Goal: Task Accomplishment & Management: Manage account settings

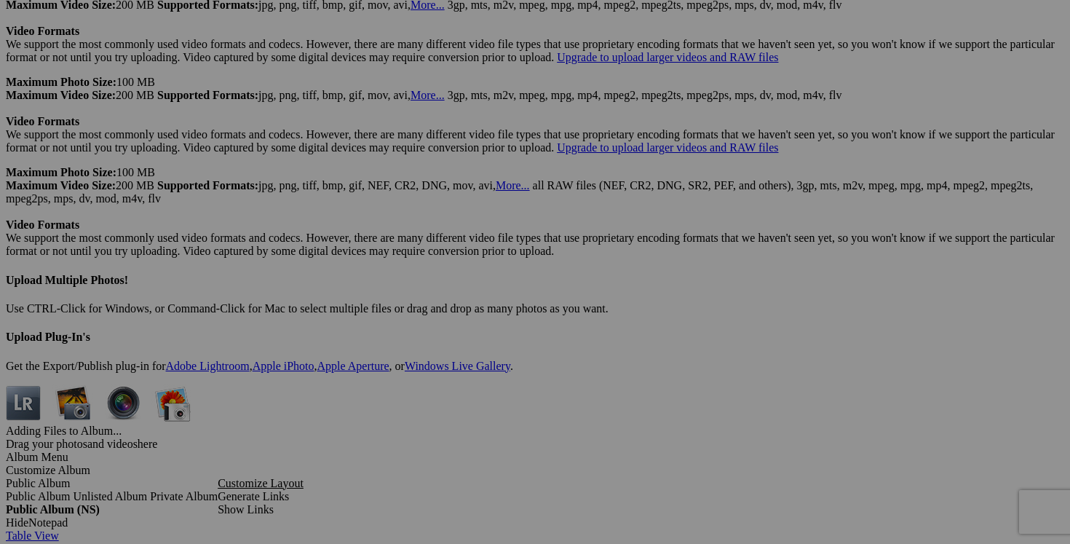
scroll to position [4104, 0]
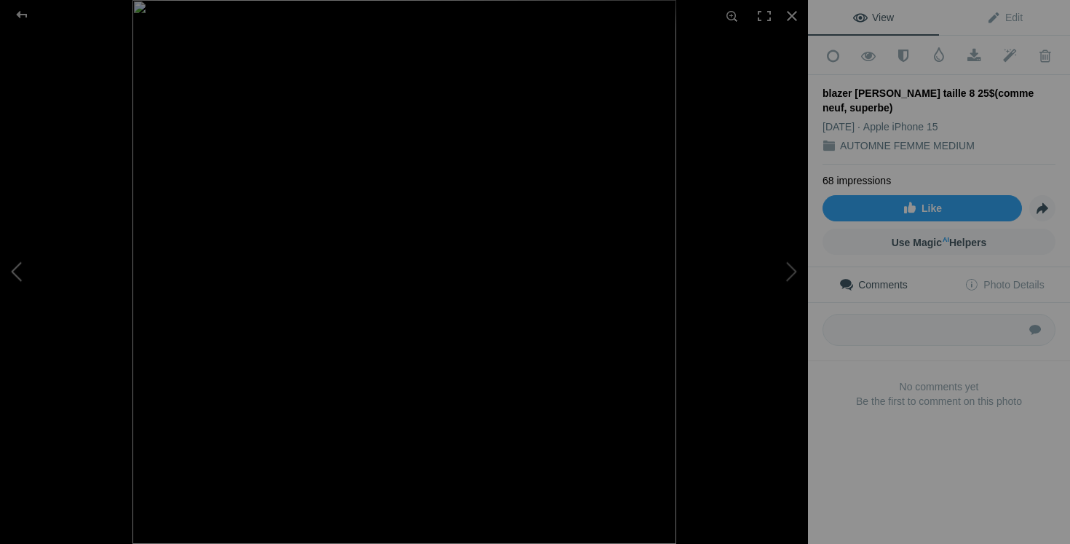
click at [28, 266] on button at bounding box center [54, 272] width 109 height 196
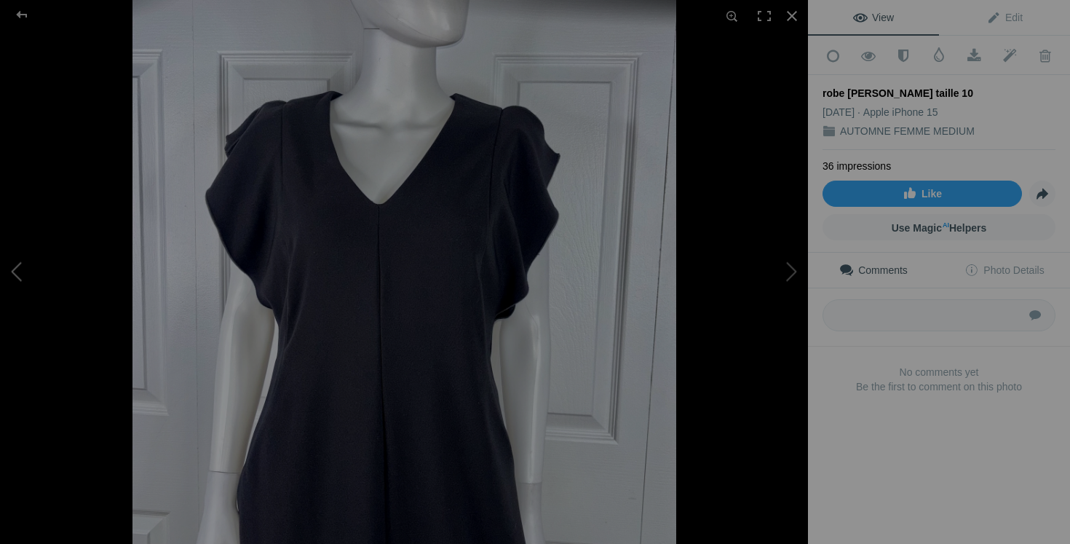
click at [28, 266] on button at bounding box center [54, 272] width 109 height 196
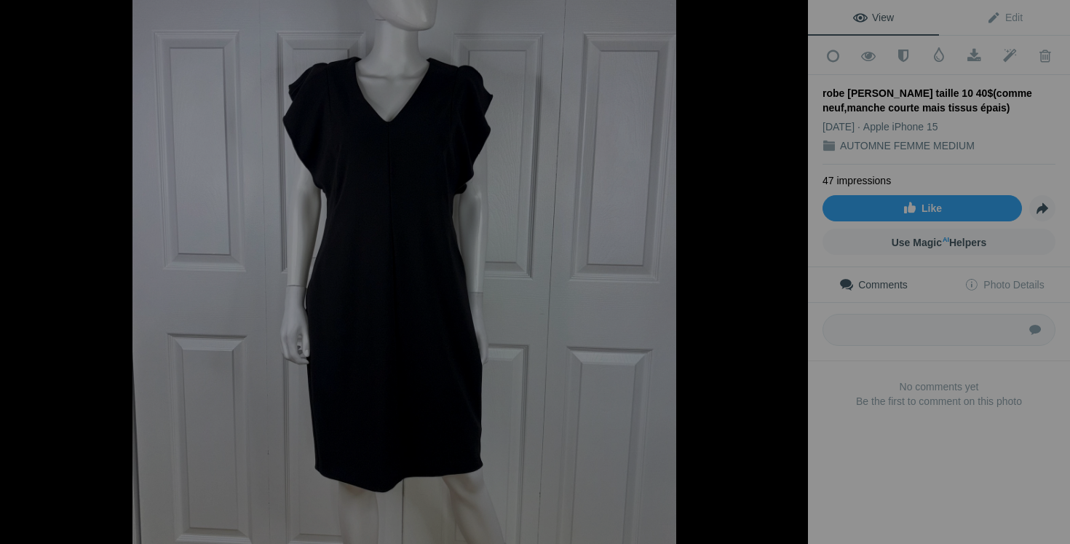
click at [28, 266] on button at bounding box center [54, 272] width 109 height 196
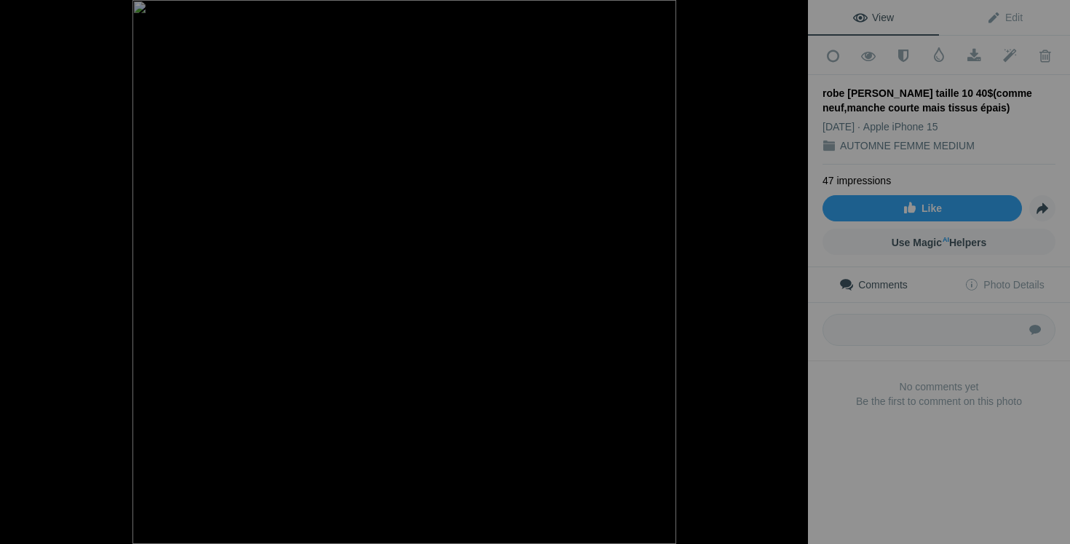
click at [28, 266] on button at bounding box center [54, 272] width 109 height 196
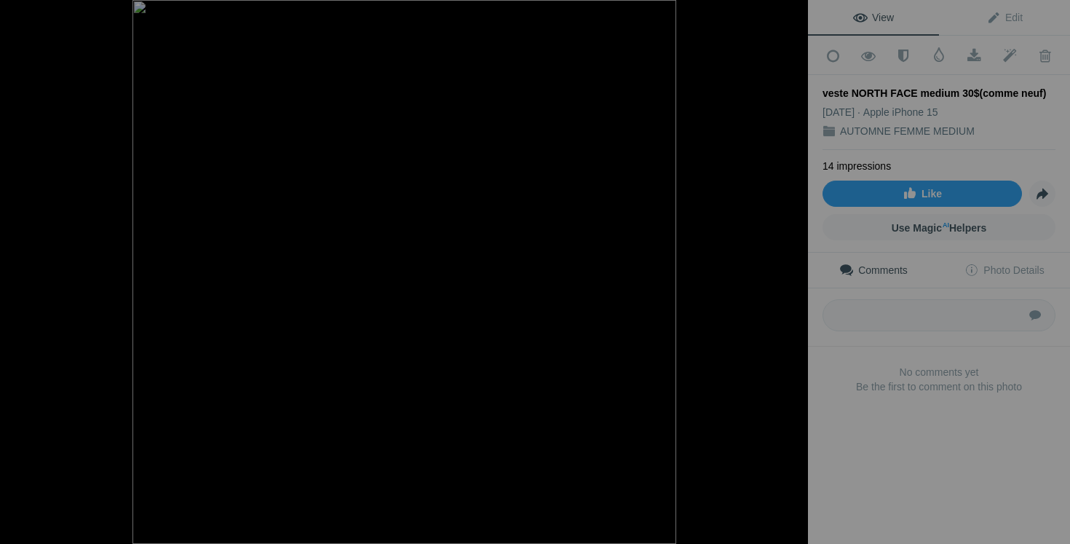
click at [28, 266] on button at bounding box center [54, 272] width 109 height 196
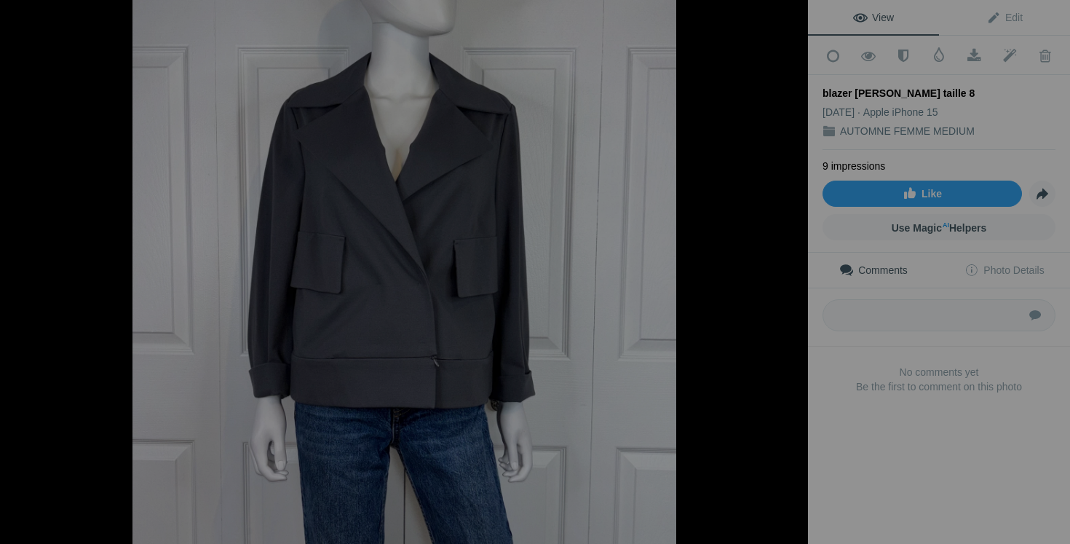
click at [29, 266] on button at bounding box center [54, 272] width 109 height 196
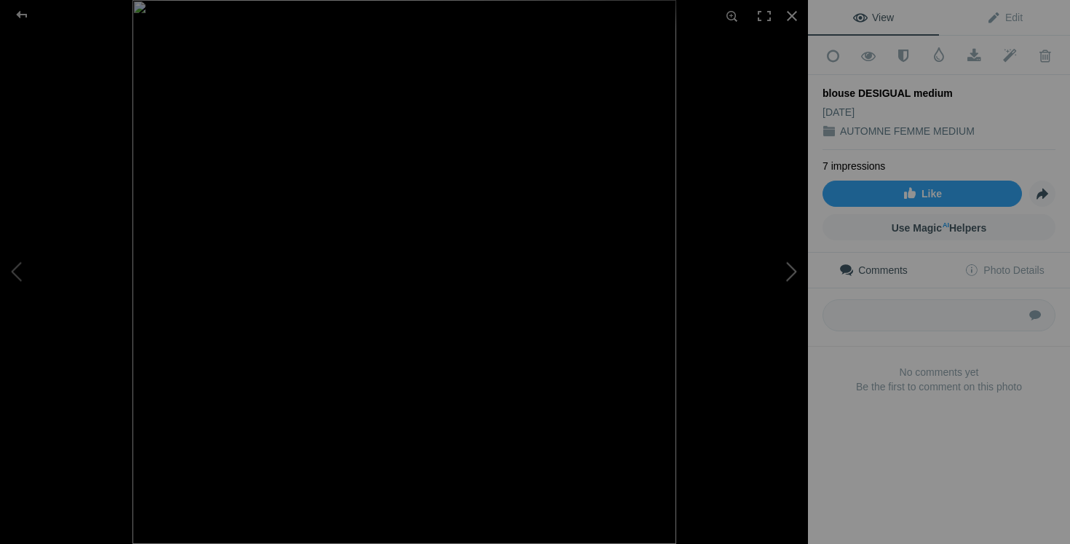
click at [795, 274] on button at bounding box center [753, 272] width 109 height 196
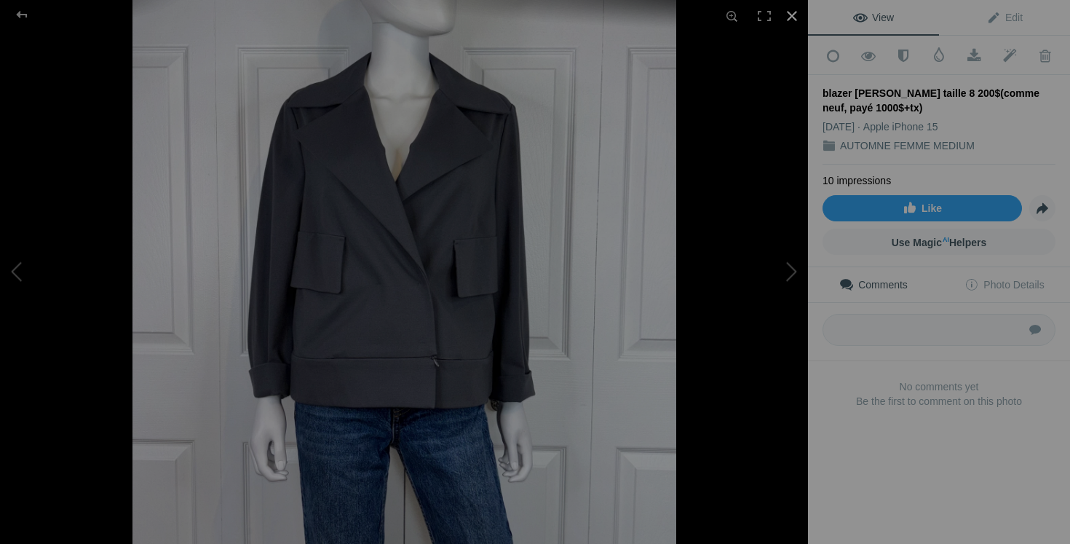
click at [798, 20] on div at bounding box center [792, 16] width 32 height 32
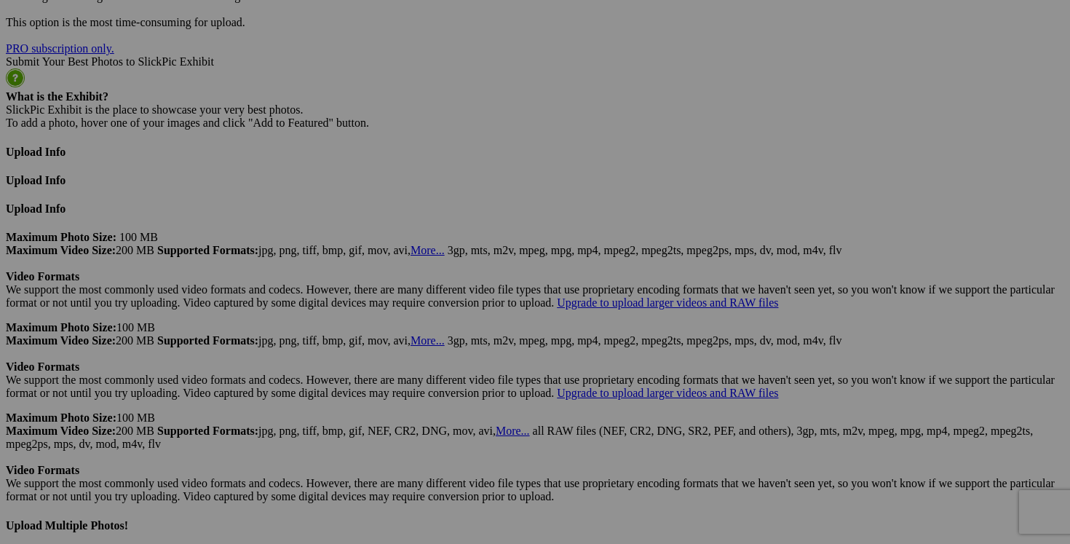
scroll to position [3867, 0]
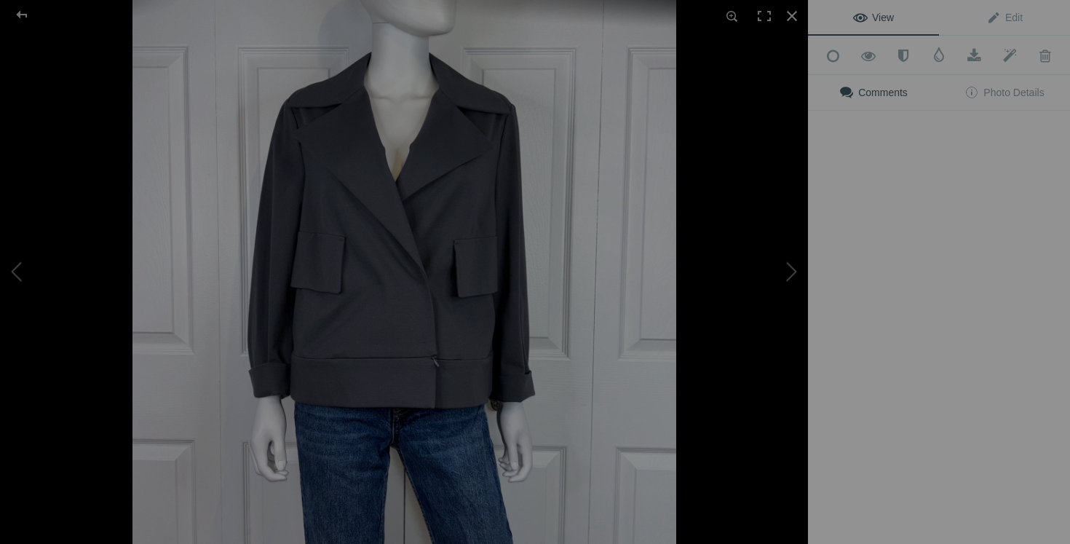
type input "blazer [PERSON_NAME] taille 8 150$(comme neuf, payé 1000$+tx)"
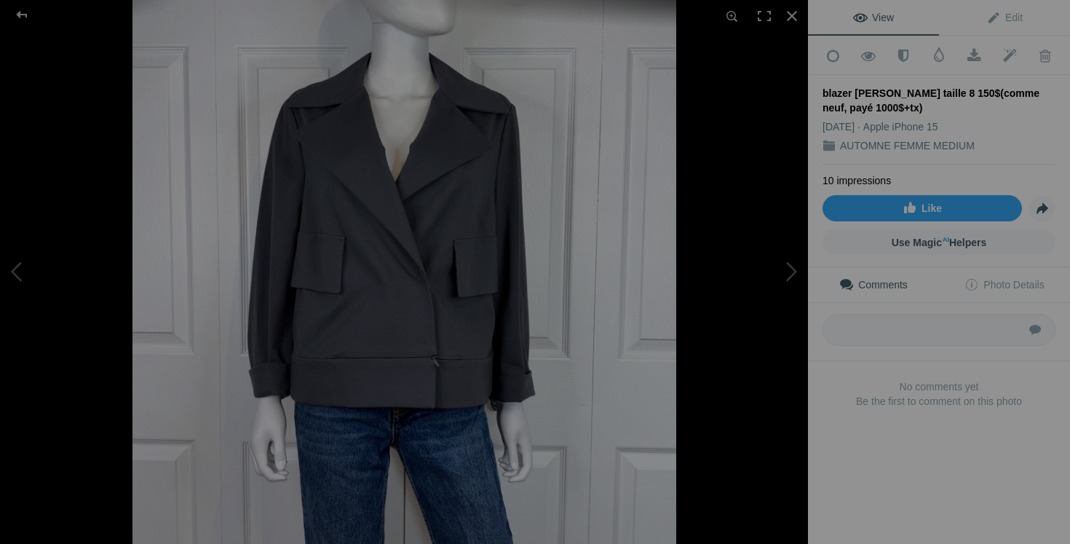
scroll to position [0, 0]
click at [36, 279] on button at bounding box center [54, 272] width 109 height 196
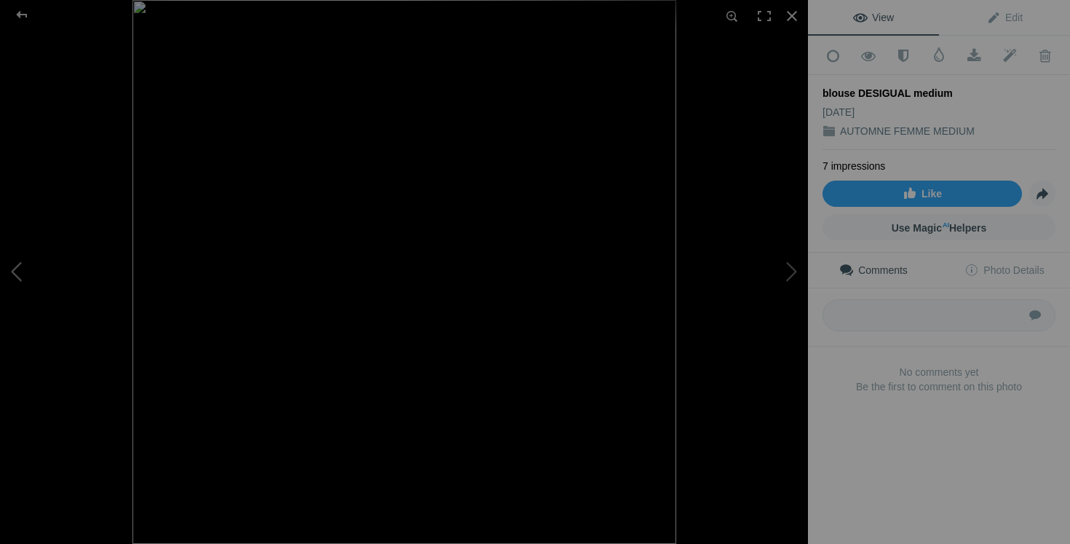
click at [36, 279] on button at bounding box center [54, 272] width 109 height 196
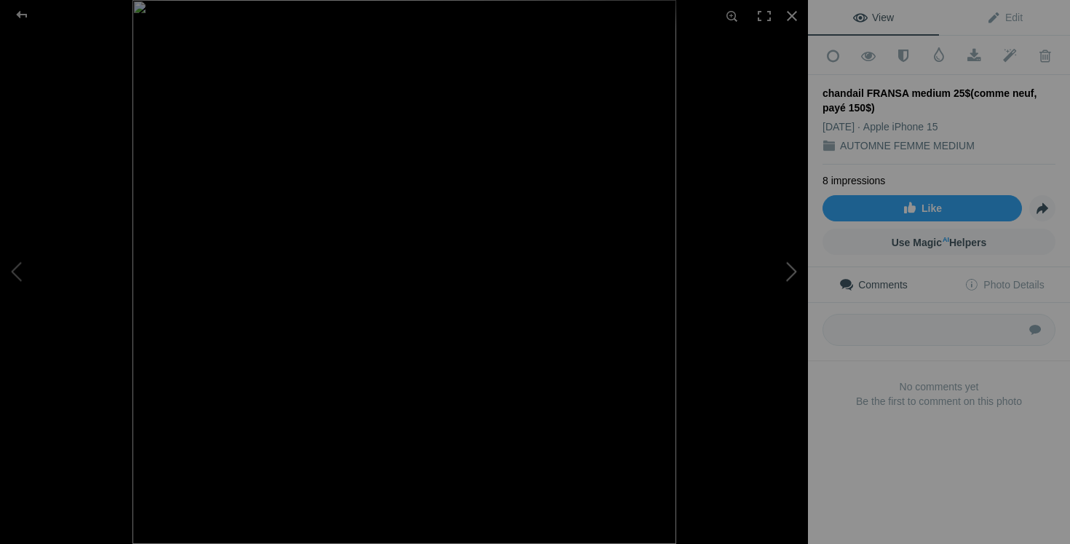
click at [771, 290] on button at bounding box center [753, 272] width 109 height 196
click at [40, 285] on button at bounding box center [54, 272] width 109 height 196
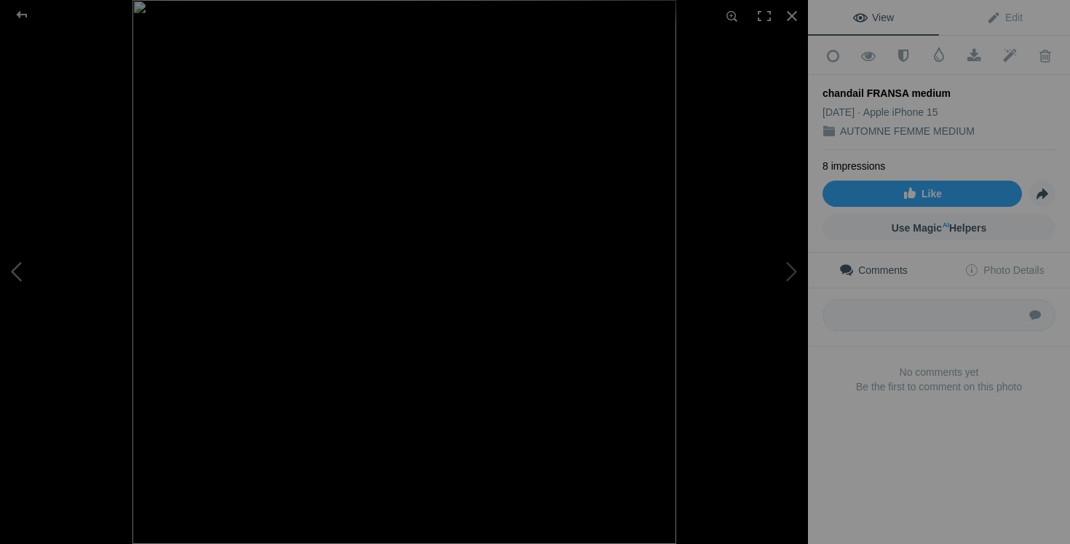
click at [28, 279] on button at bounding box center [54, 272] width 109 height 196
click at [790, 17] on div at bounding box center [792, 16] width 32 height 32
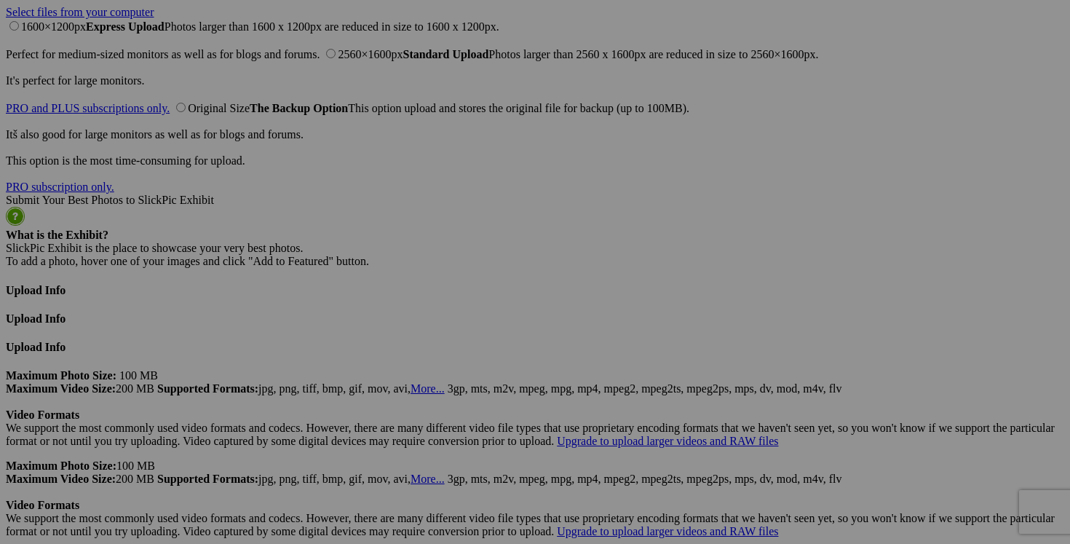
scroll to position [3727, 0]
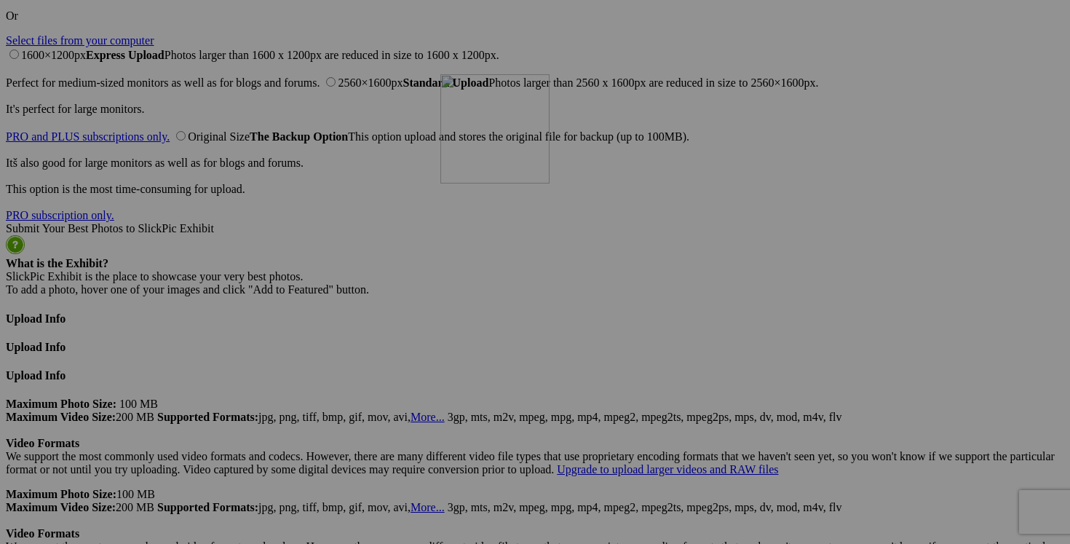
drag, startPoint x: 792, startPoint y: 200, endPoint x: 649, endPoint y: 196, distance: 142.7
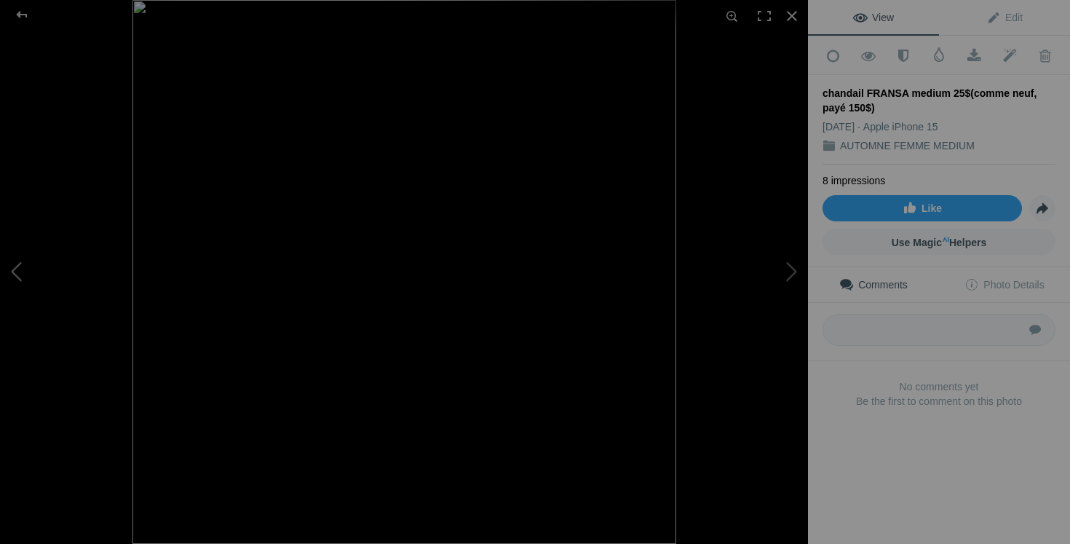
click at [43, 277] on button at bounding box center [54, 272] width 109 height 196
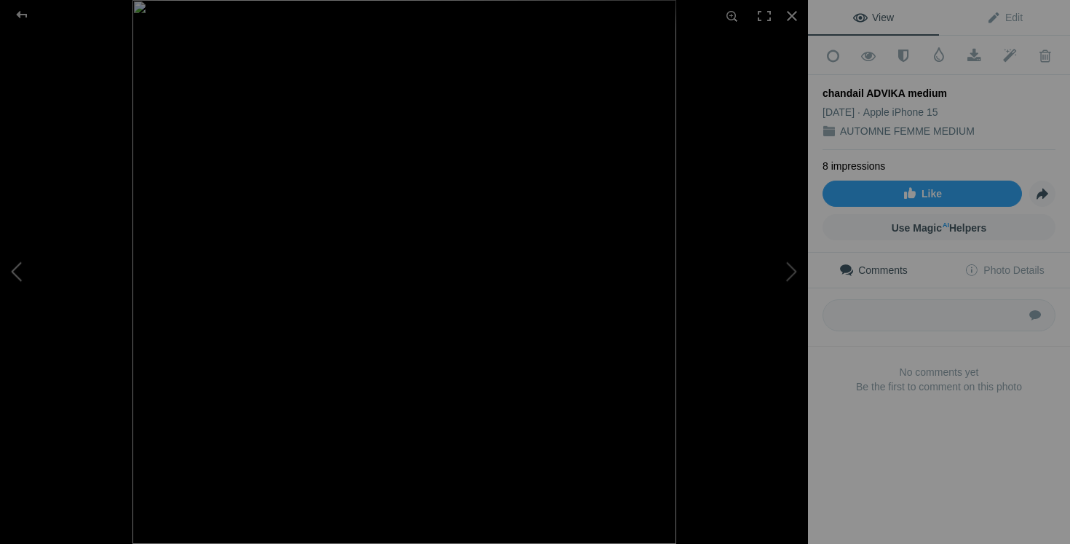
click at [43, 277] on button at bounding box center [54, 272] width 109 height 196
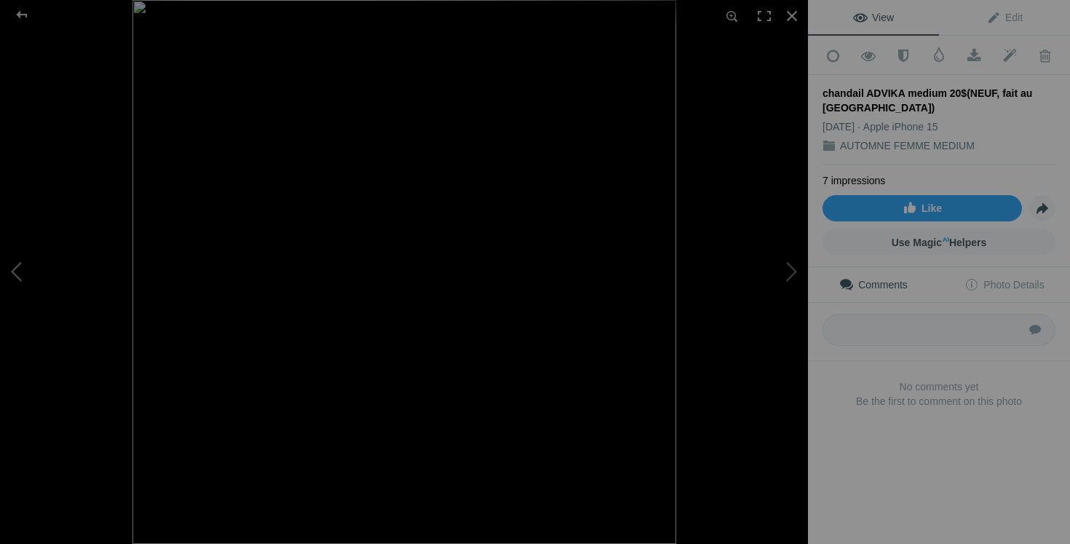
click at [42, 277] on button at bounding box center [54, 272] width 109 height 196
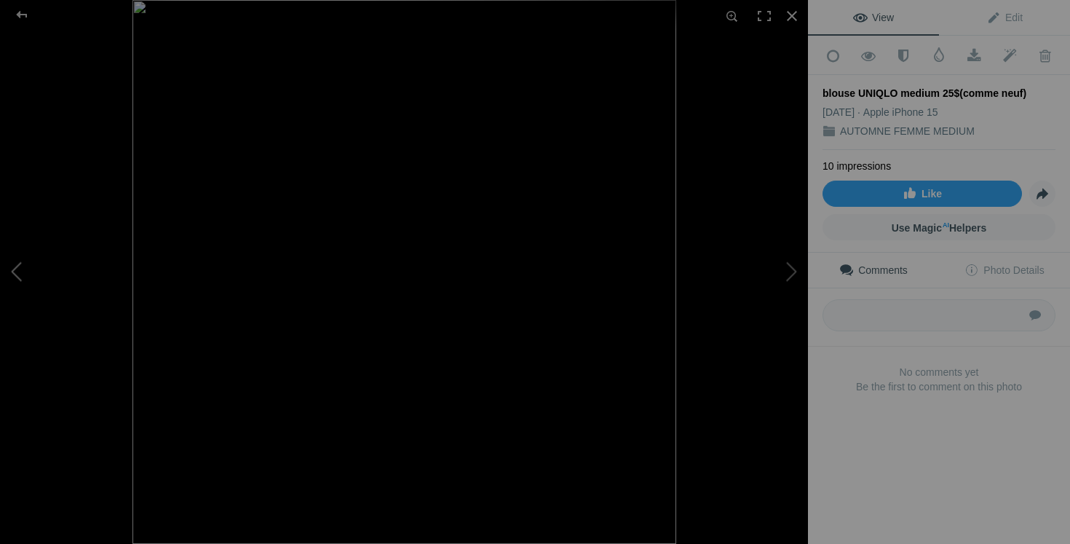
click at [39, 257] on button at bounding box center [54, 272] width 109 height 196
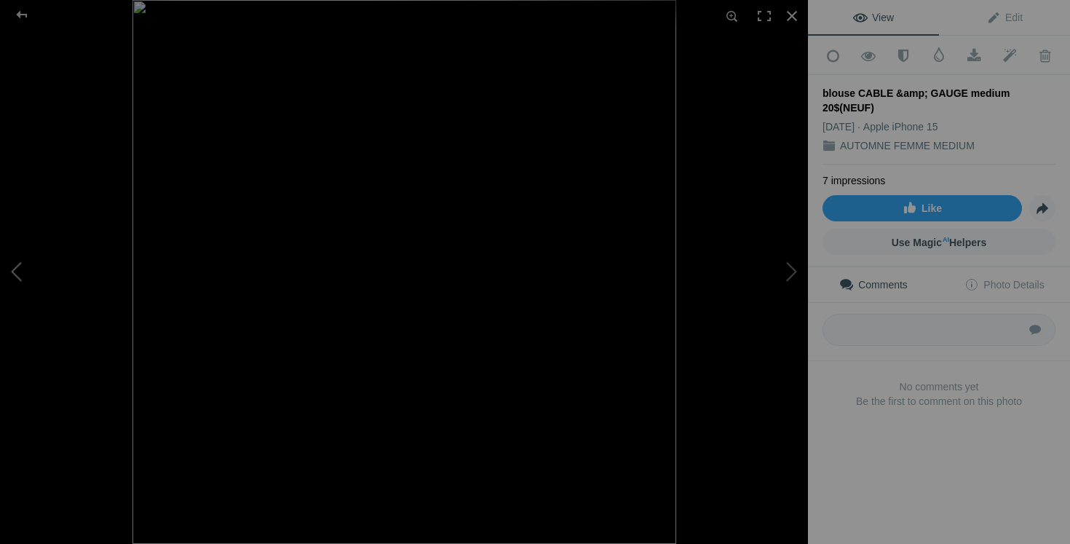
click at [37, 242] on button at bounding box center [54, 272] width 109 height 196
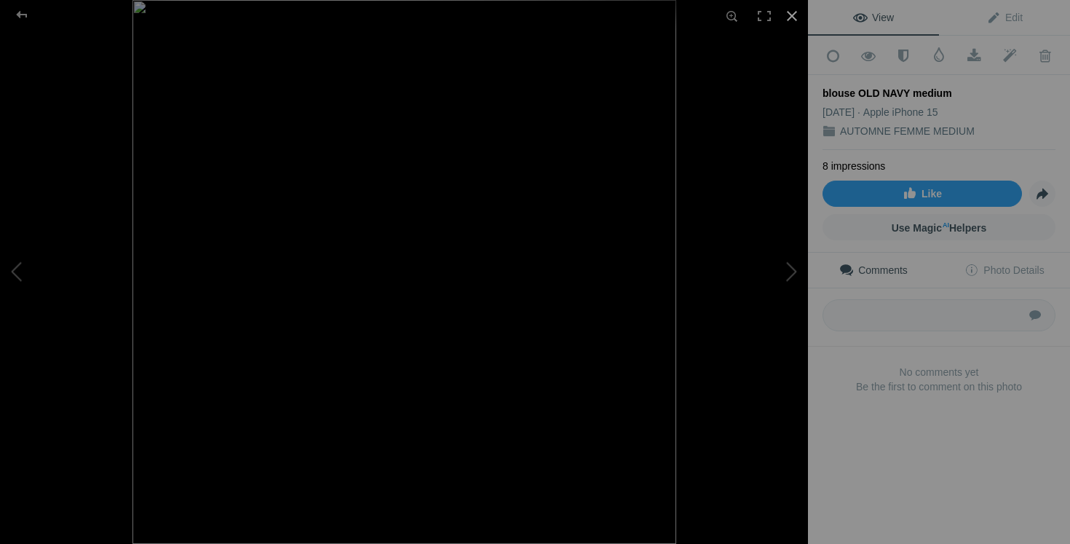
click at [795, 20] on div at bounding box center [792, 16] width 32 height 32
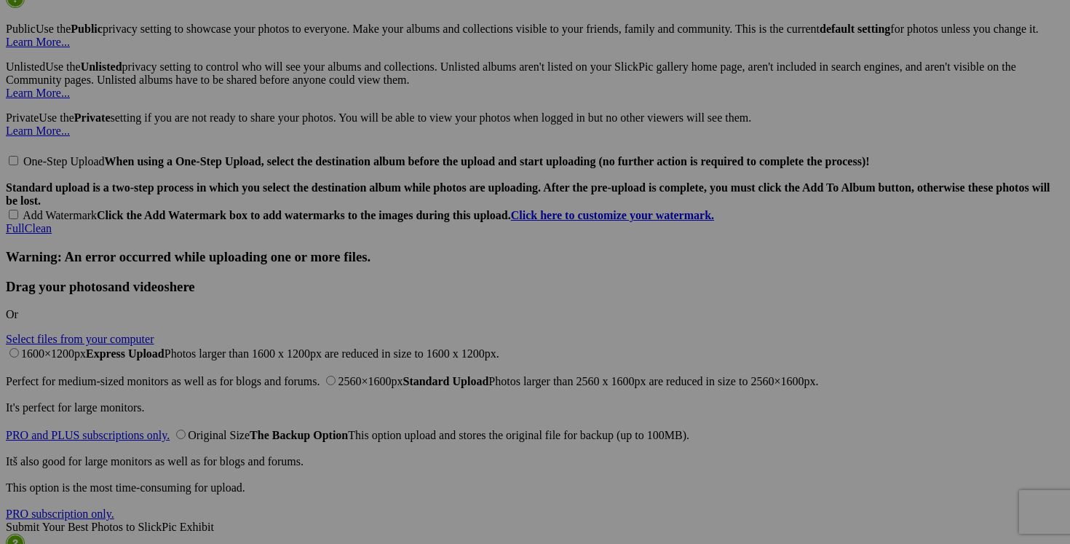
scroll to position [3295, 0]
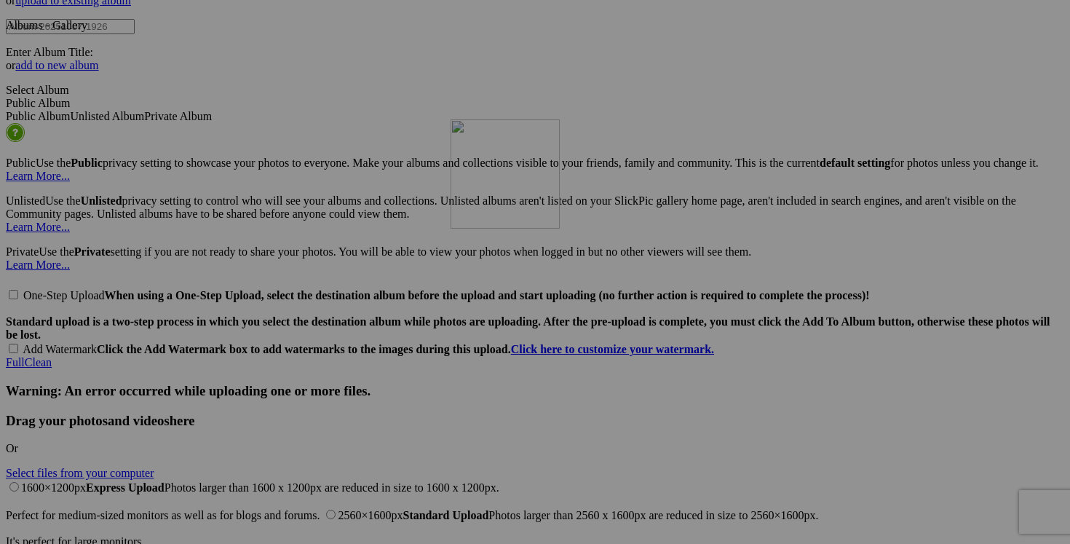
drag, startPoint x: 794, startPoint y: 271, endPoint x: 658, endPoint y: 242, distance: 139.0
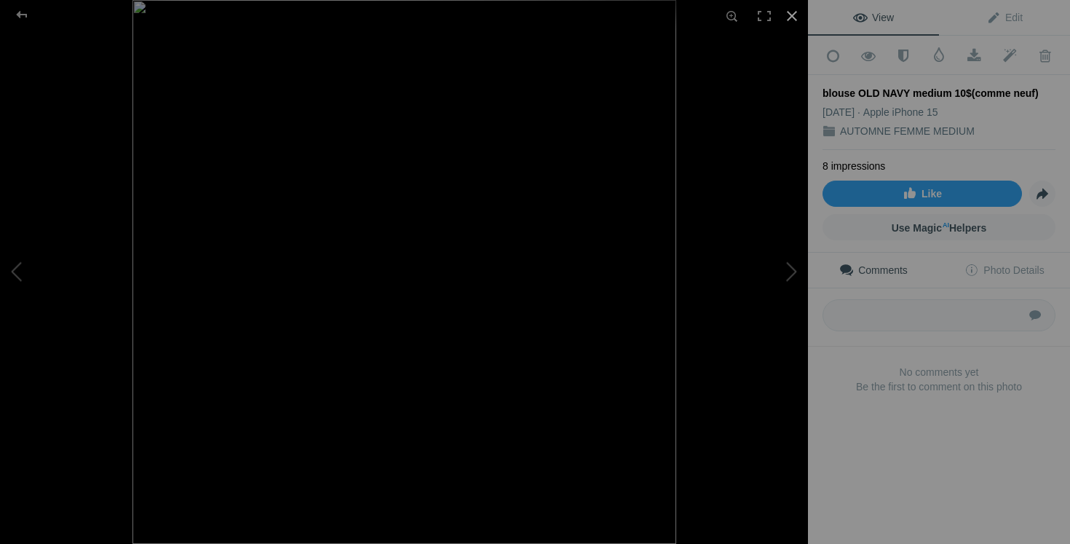
click at [793, 16] on div at bounding box center [792, 16] width 32 height 32
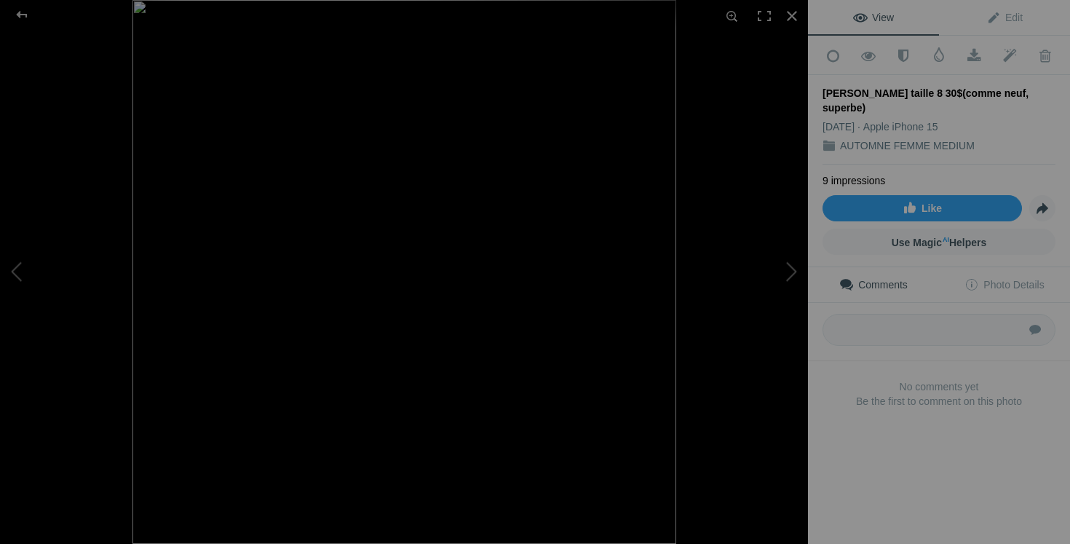
click at [273, 295] on img at bounding box center [404, 272] width 544 height 544
click at [231, 368] on img at bounding box center [604, 236] width 1372 height 1372
click at [20, 276] on button at bounding box center [54, 272] width 109 height 196
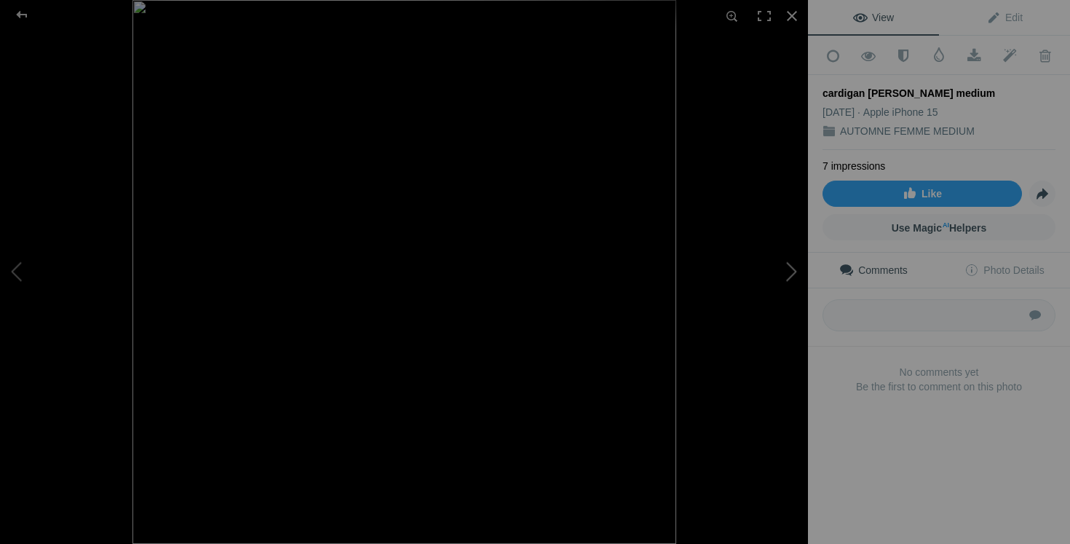
click at [771, 266] on button at bounding box center [753, 272] width 109 height 196
click at [17, 278] on button at bounding box center [54, 272] width 109 height 196
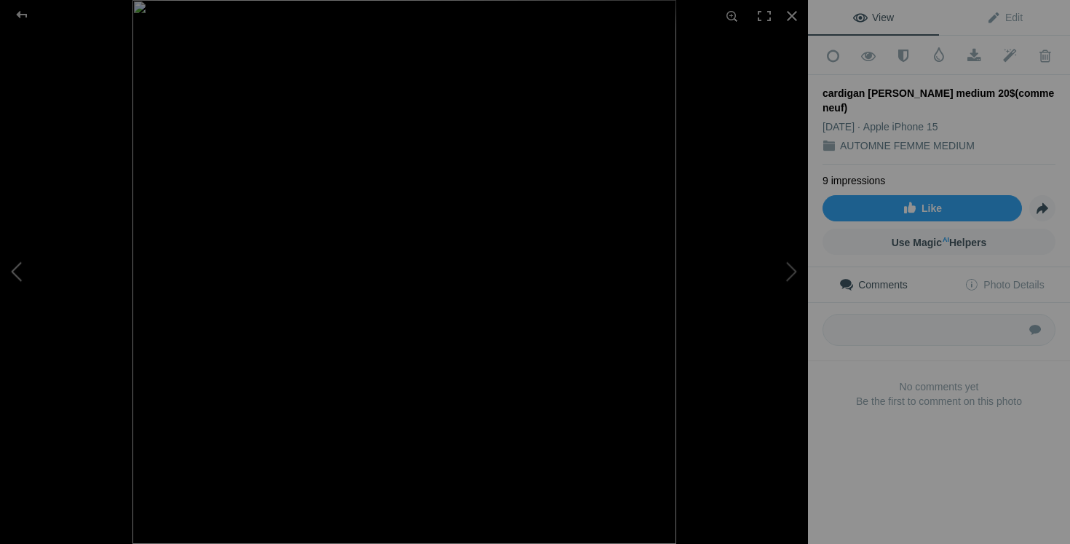
click at [17, 271] on button at bounding box center [54, 272] width 109 height 196
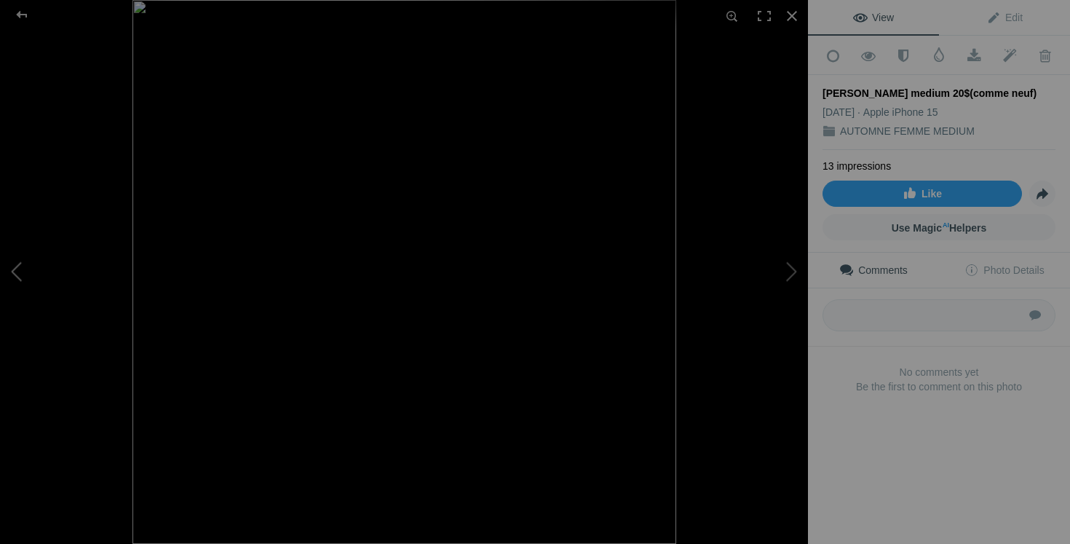
click at [28, 253] on button at bounding box center [54, 272] width 109 height 196
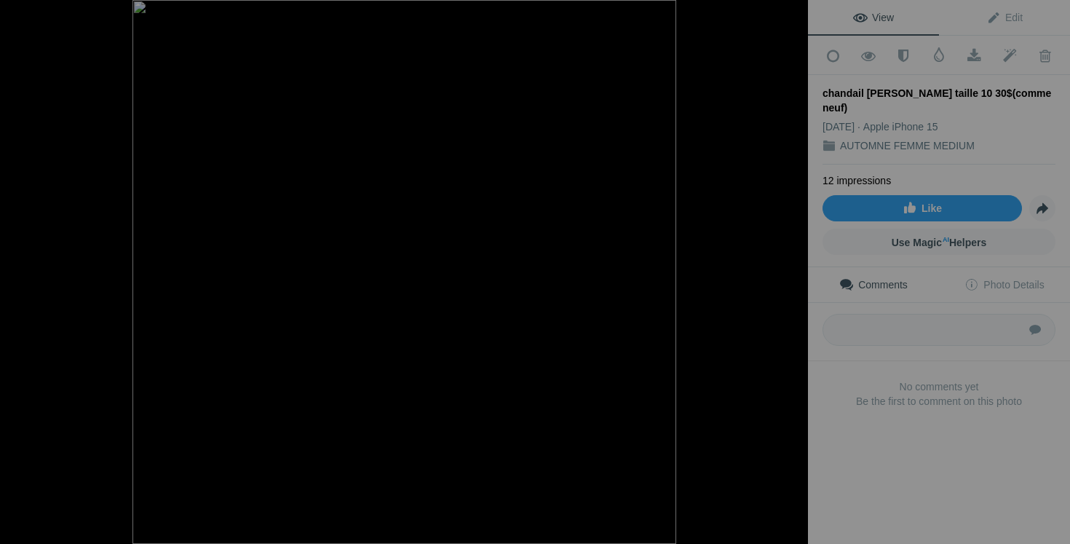
click at [28, 253] on button at bounding box center [54, 272] width 109 height 196
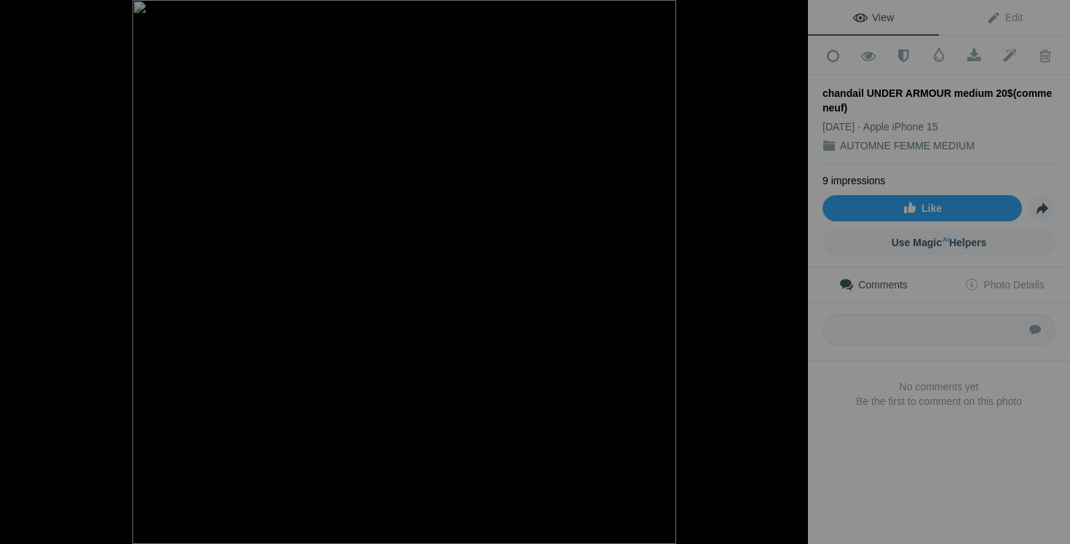
click at [28, 253] on button at bounding box center [54, 272] width 109 height 196
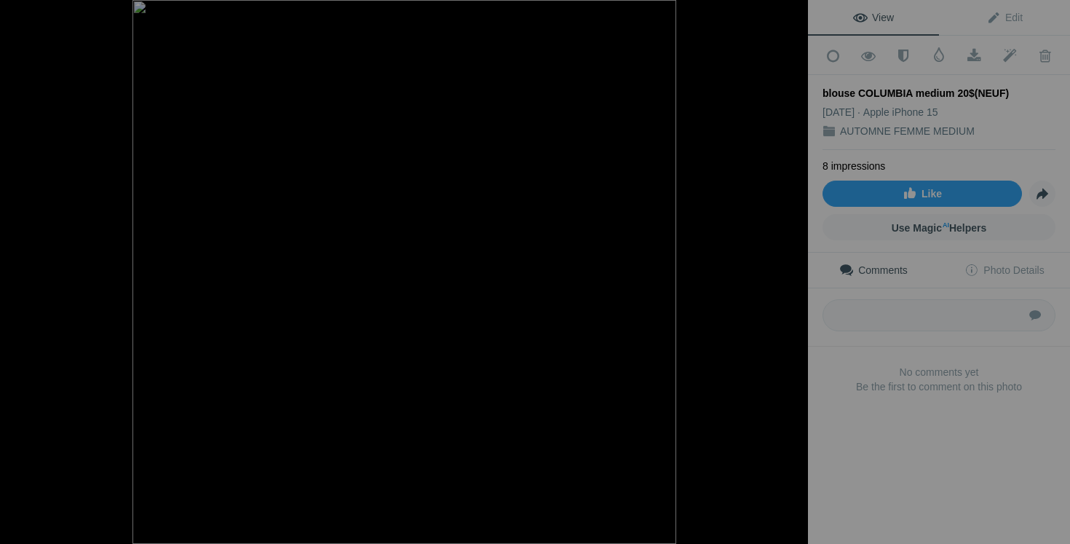
click at [28, 253] on button at bounding box center [54, 272] width 109 height 196
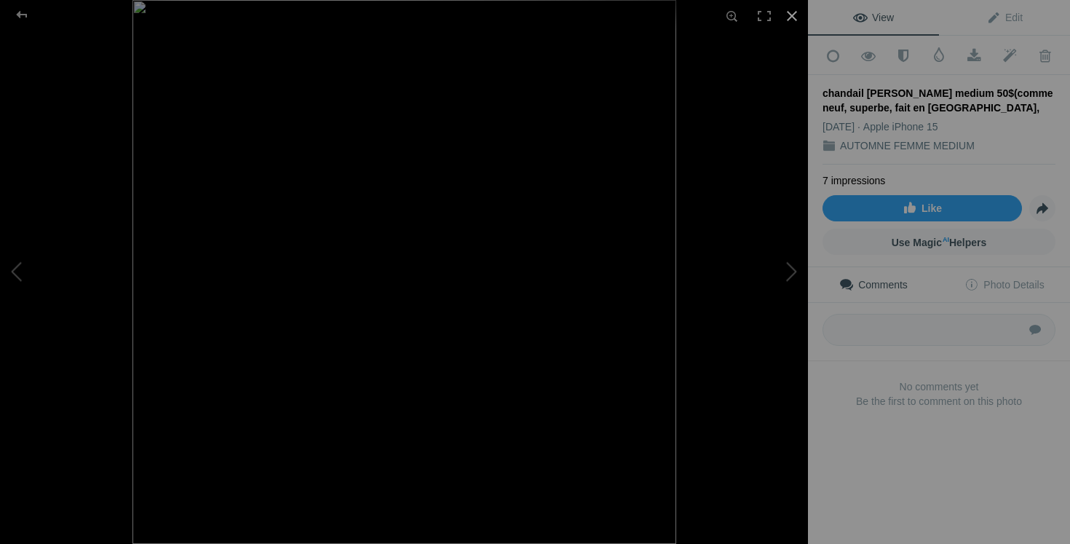
click at [795, 10] on div at bounding box center [792, 16] width 32 height 32
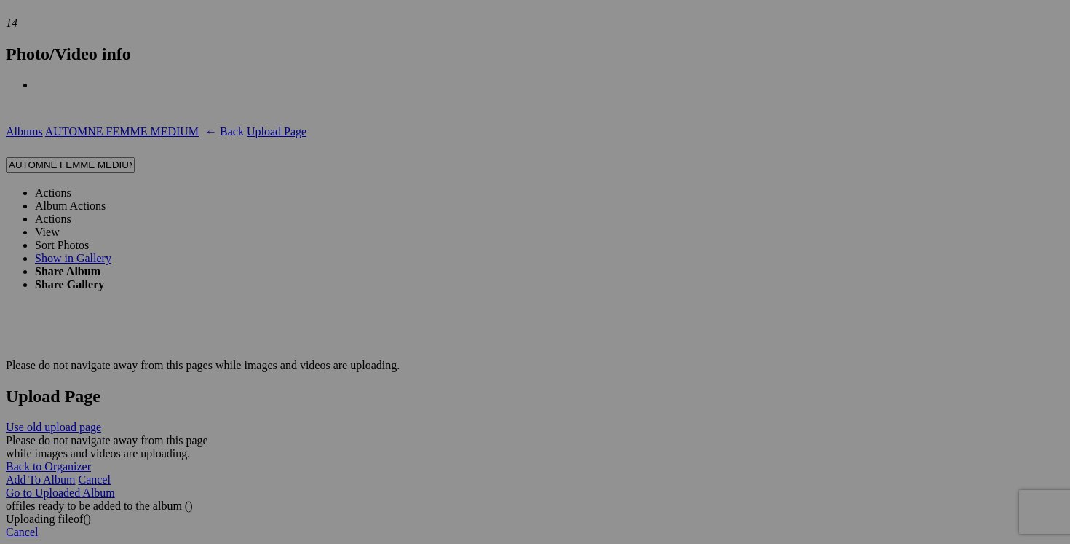
scroll to position [2710, 0]
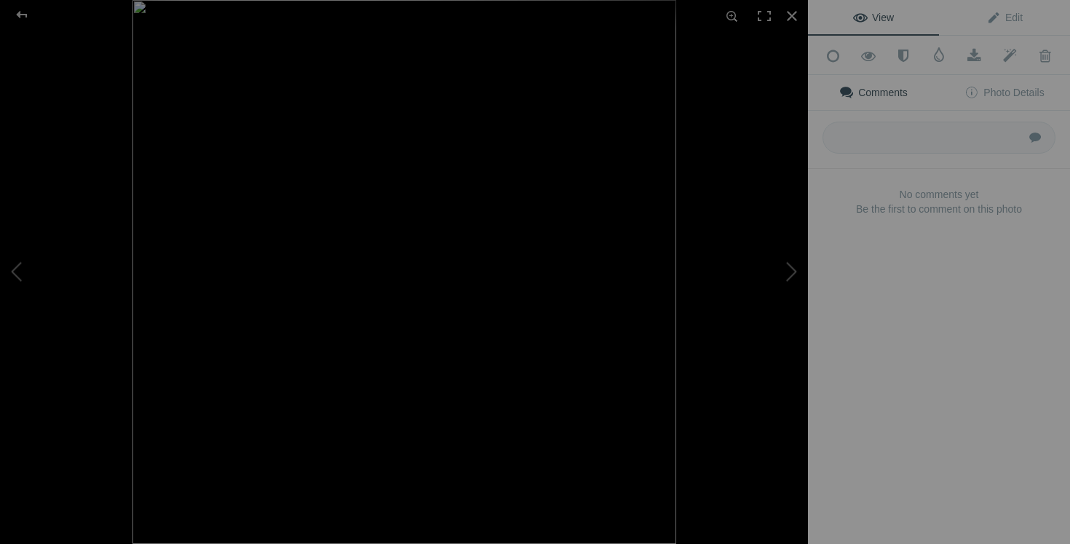
type input "chandail [PERSON_NAME] medium 35$(comme neuf, superbe, fait en [GEOGRAPHIC_DATA…"
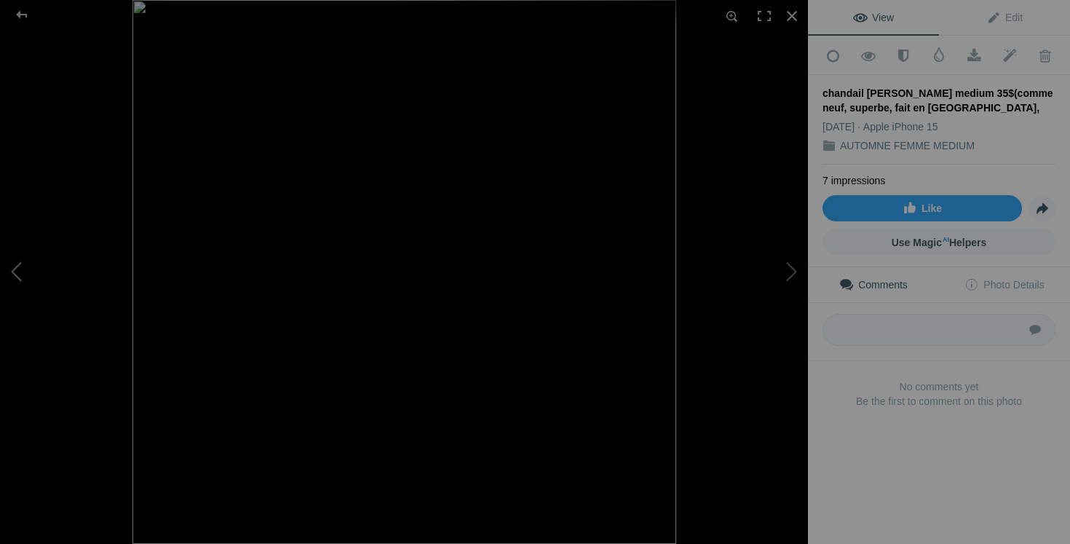
click at [16, 273] on button at bounding box center [54, 272] width 109 height 196
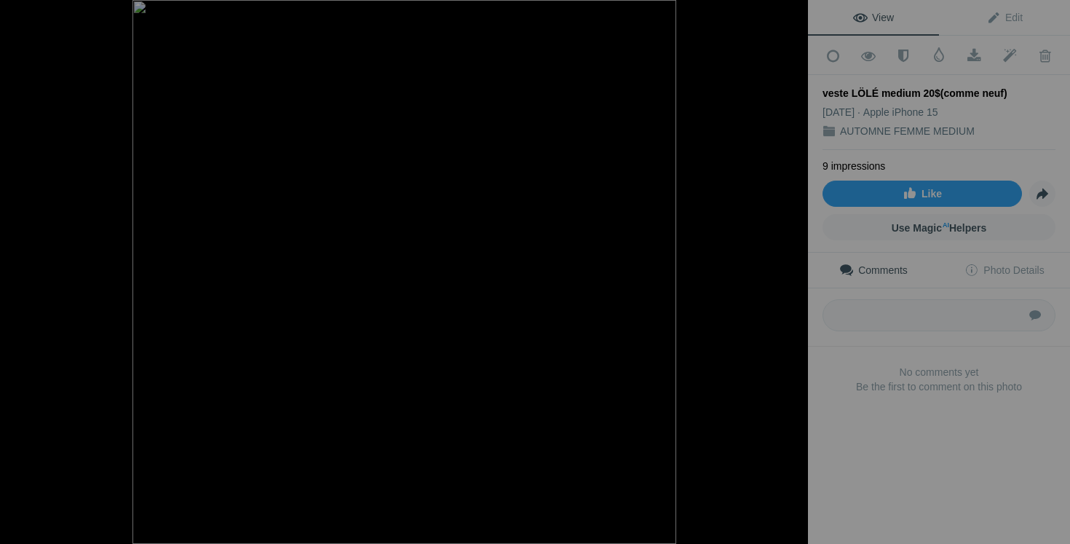
click at [16, 273] on button at bounding box center [54, 272] width 109 height 196
click at [18, 276] on button at bounding box center [54, 272] width 109 height 196
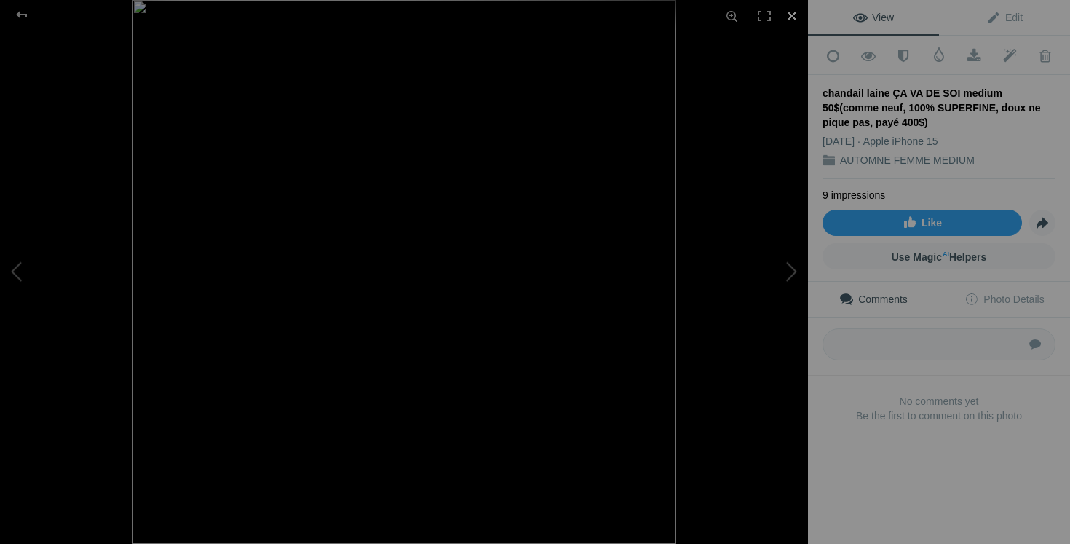
click at [782, 22] on div at bounding box center [792, 16] width 32 height 32
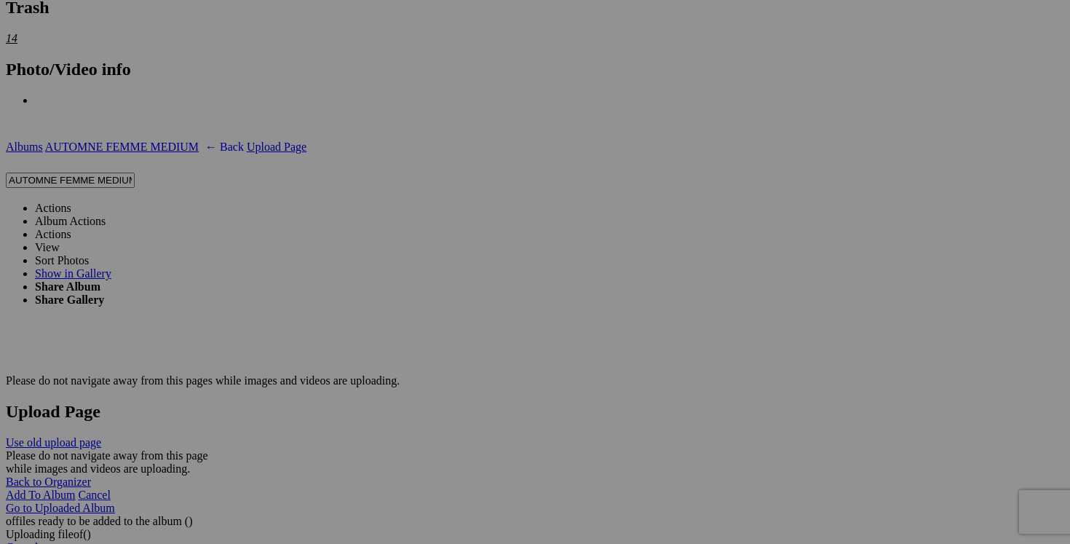
scroll to position [0, 273]
drag, startPoint x: 703, startPoint y: 186, endPoint x: 740, endPoint y: 186, distance: 37.1
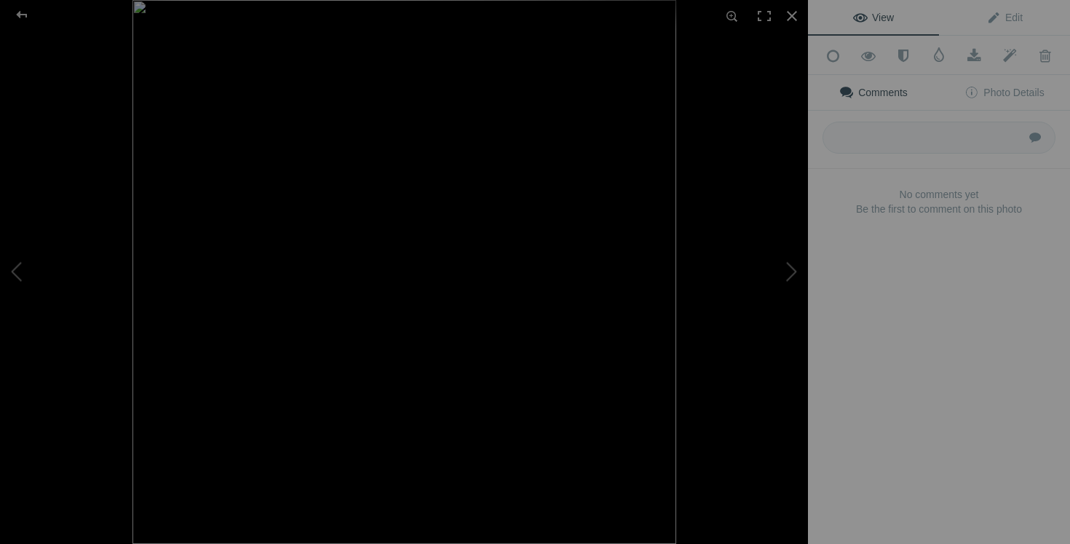
type input "chandail laine ÇA VA DE SOI medium 40$(comme neuf, 100% SUPERFINE, doux ne piqu…"
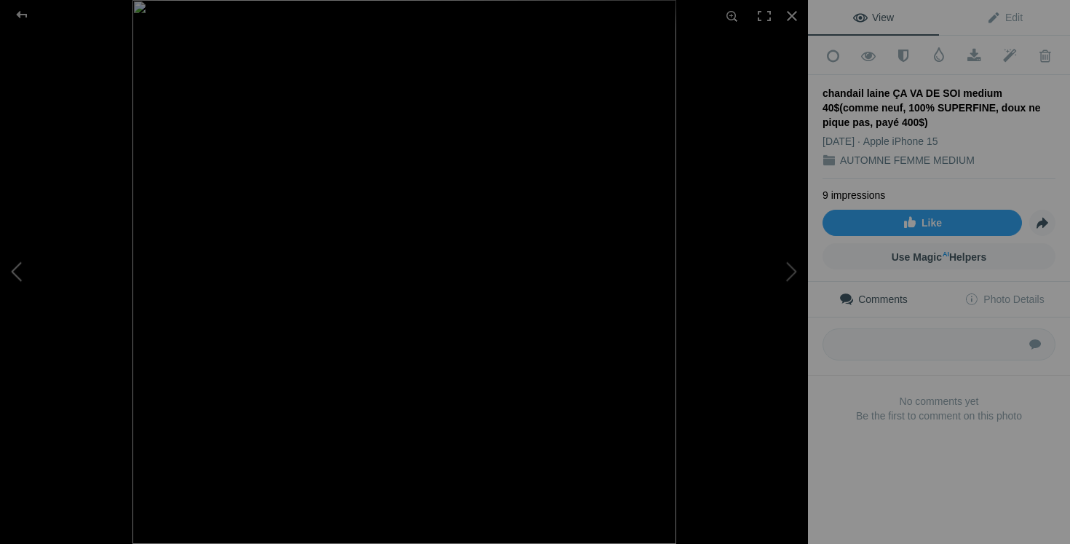
click at [33, 273] on button at bounding box center [54, 272] width 109 height 196
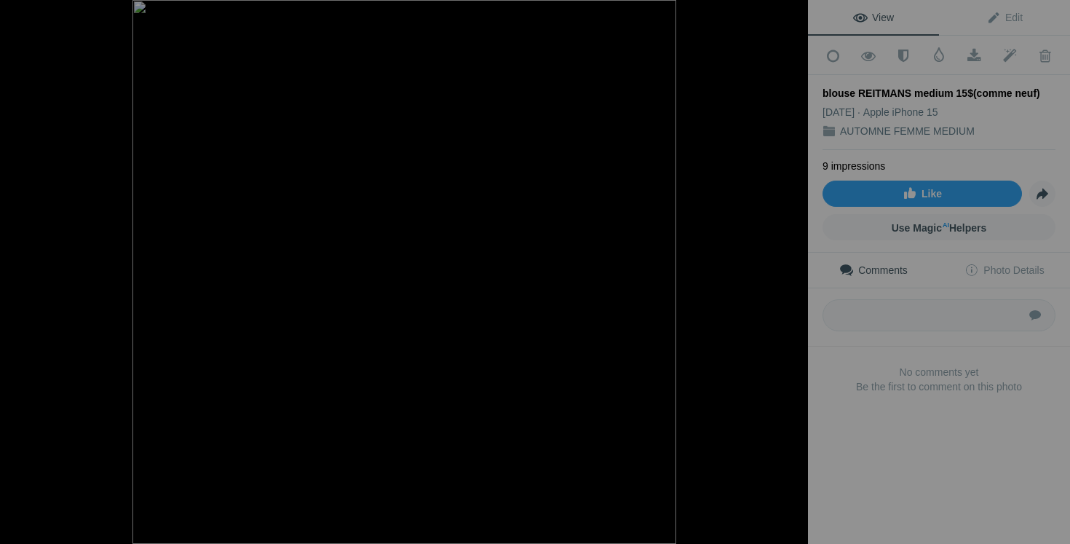
click at [33, 273] on button at bounding box center [54, 272] width 109 height 196
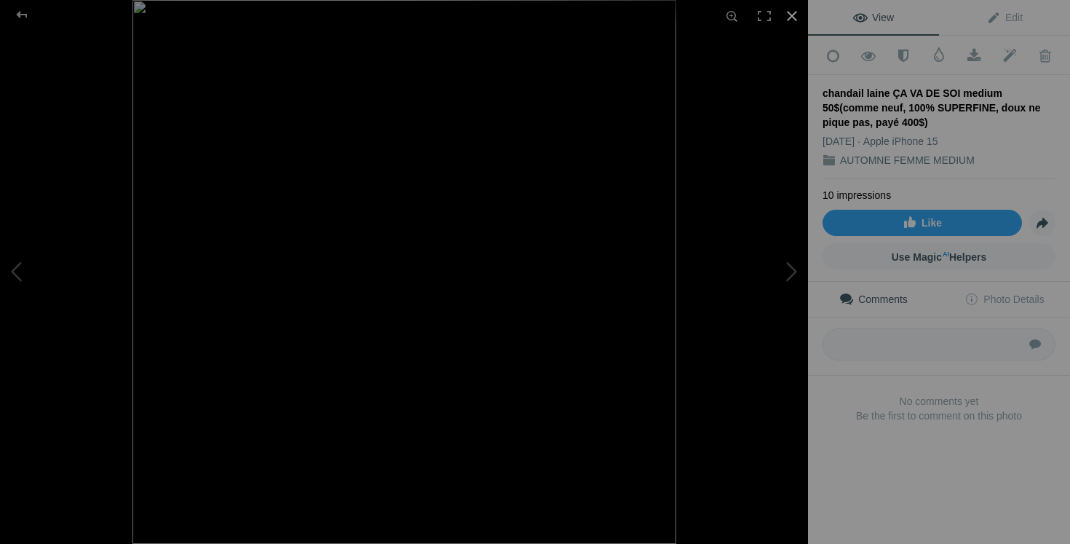
click at [795, 11] on div at bounding box center [792, 16] width 32 height 32
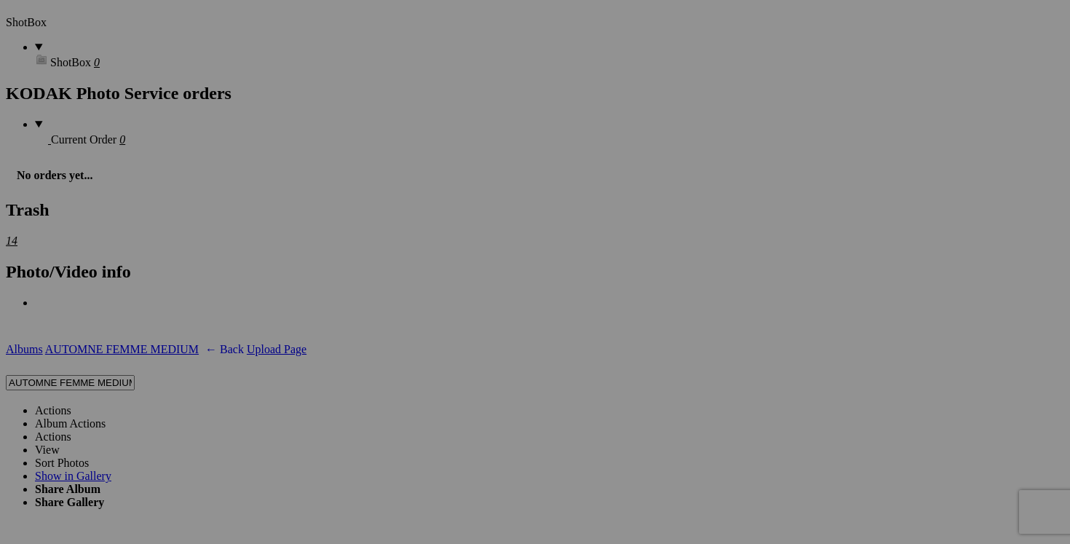
scroll to position [2488, 0]
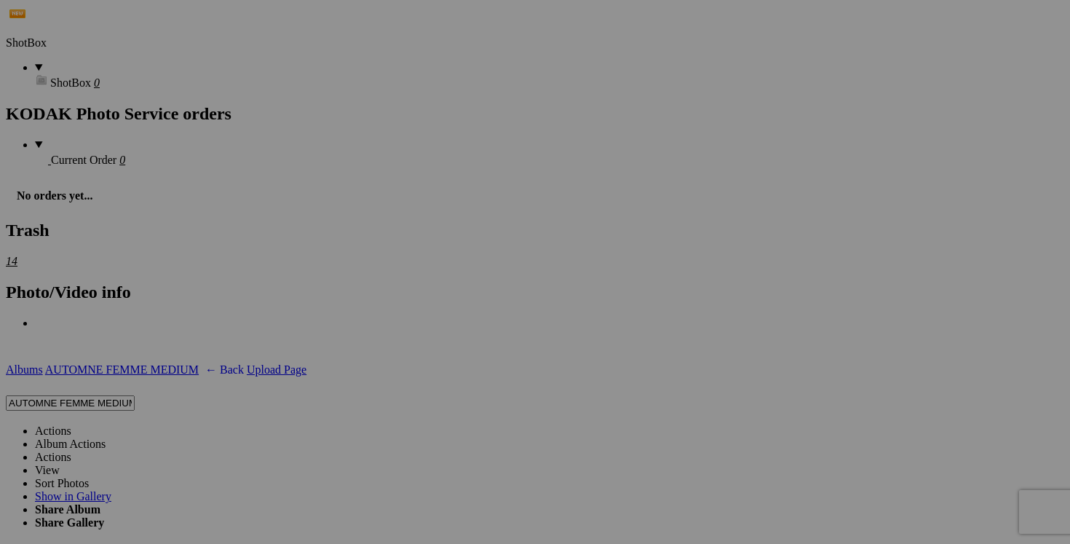
drag, startPoint x: 936, startPoint y: 220, endPoint x: 967, endPoint y: 220, distance: 31.3
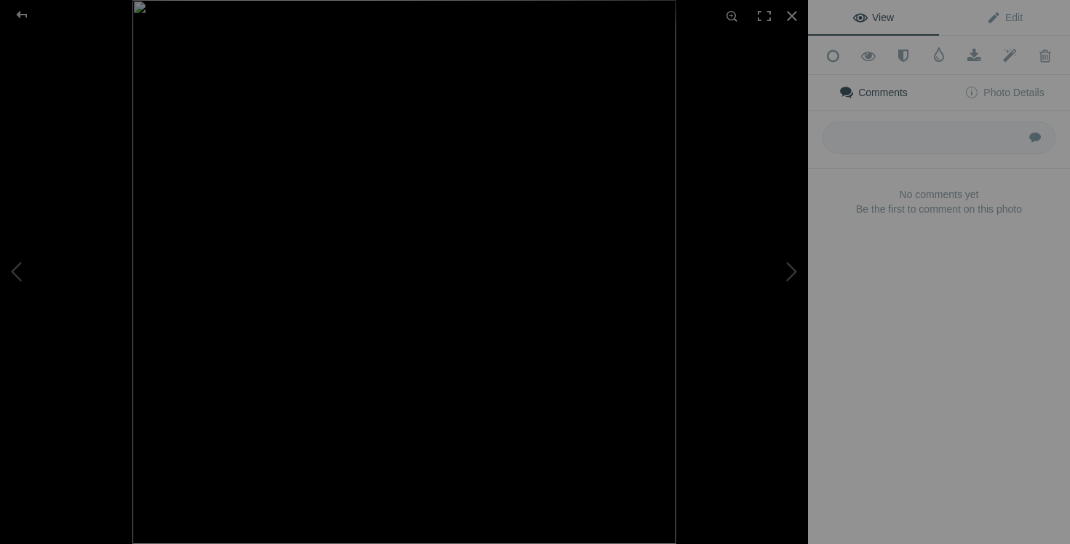
type input "chandail laine ÇA VA DE SOI medium 40$(comme neuf, 100% SUPERFINE, doux ne piqu…"
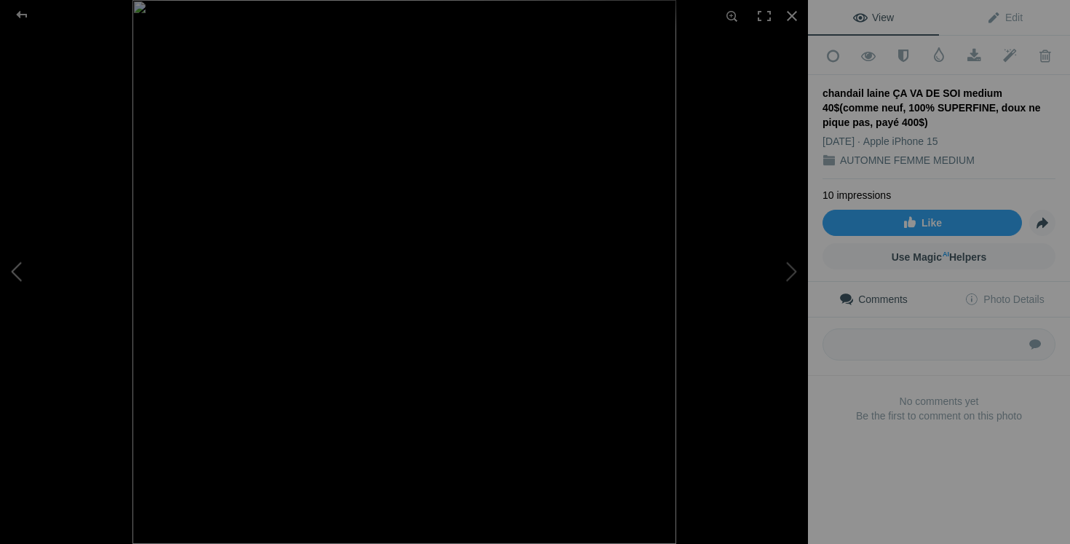
click at [20, 272] on button at bounding box center [54, 272] width 109 height 196
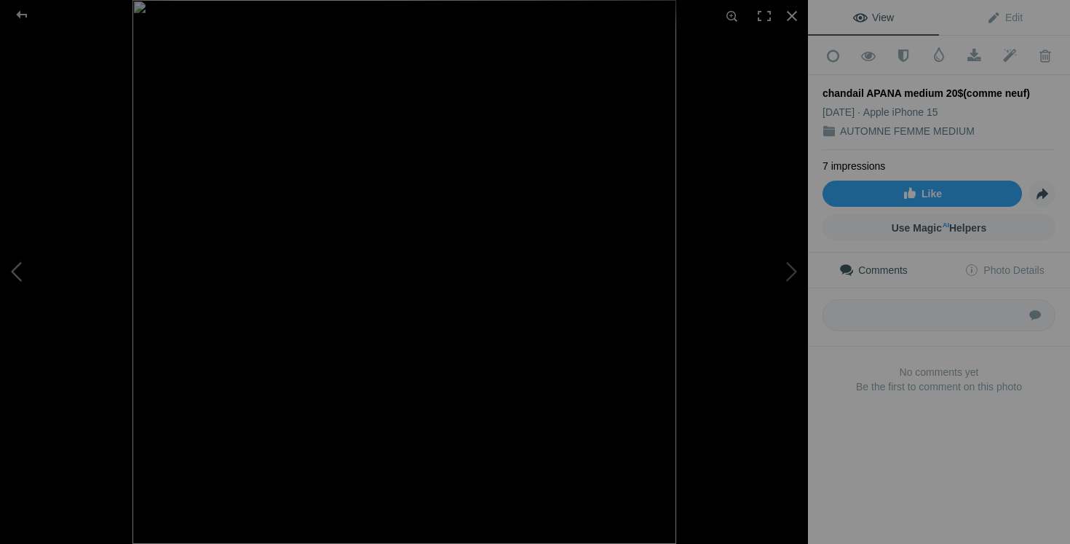
click at [17, 263] on button at bounding box center [54, 272] width 109 height 196
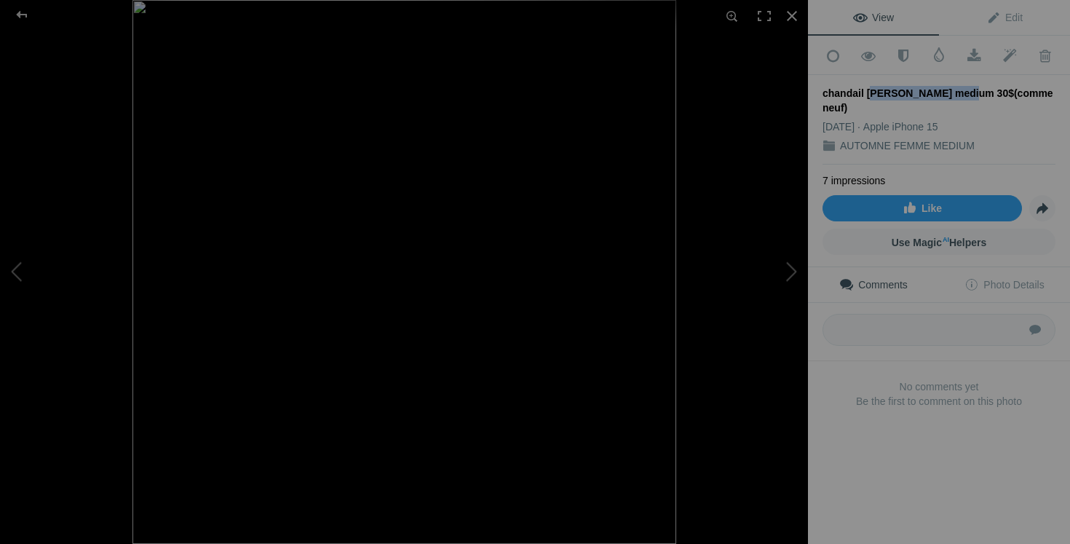
drag, startPoint x: 962, startPoint y: 89, endPoint x: 865, endPoint y: 83, distance: 96.9
click at [865, 86] on div "chandail [PERSON_NAME] medium 30$(comme neuf)" at bounding box center [938, 100] width 233 height 29
copy div "[PERSON_NAME]"
click at [795, 19] on div at bounding box center [792, 16] width 32 height 32
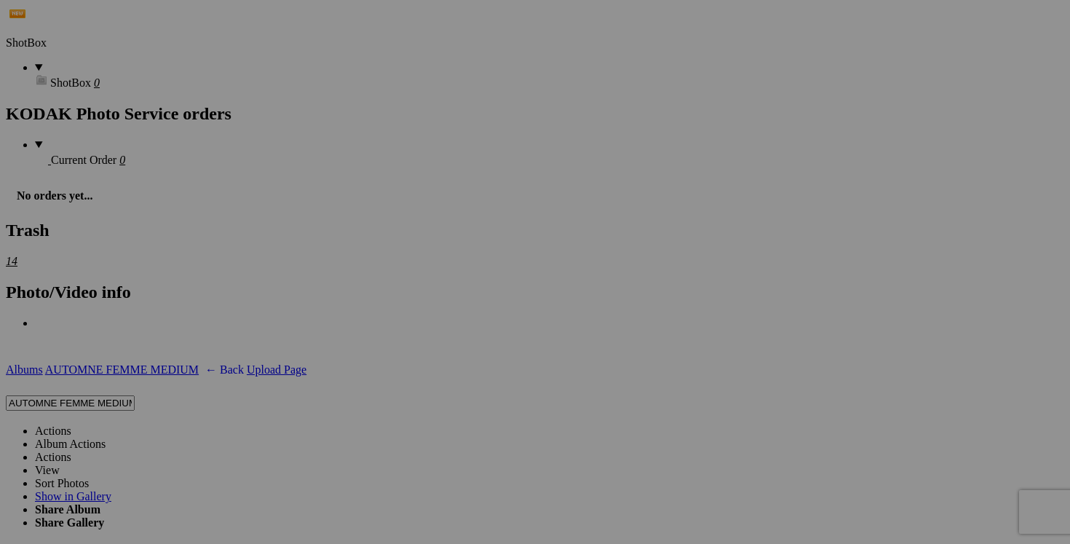
scroll to position [0, 100]
drag, startPoint x: 426, startPoint y: 220, endPoint x: 487, endPoint y: 223, distance: 61.2
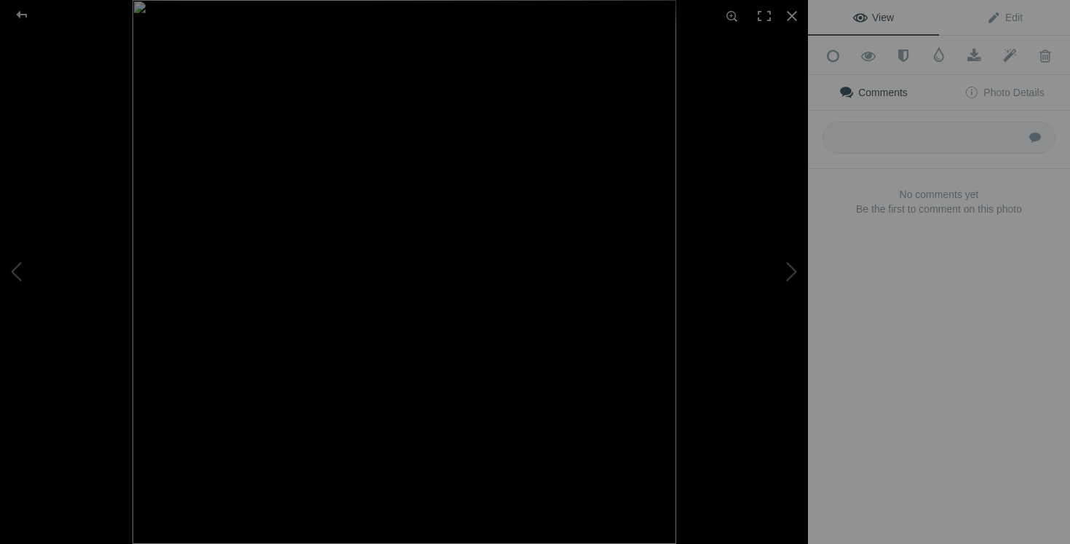
type input "chandail [PERSON_NAME] medium 30$(comme neuf, payé 150$)"
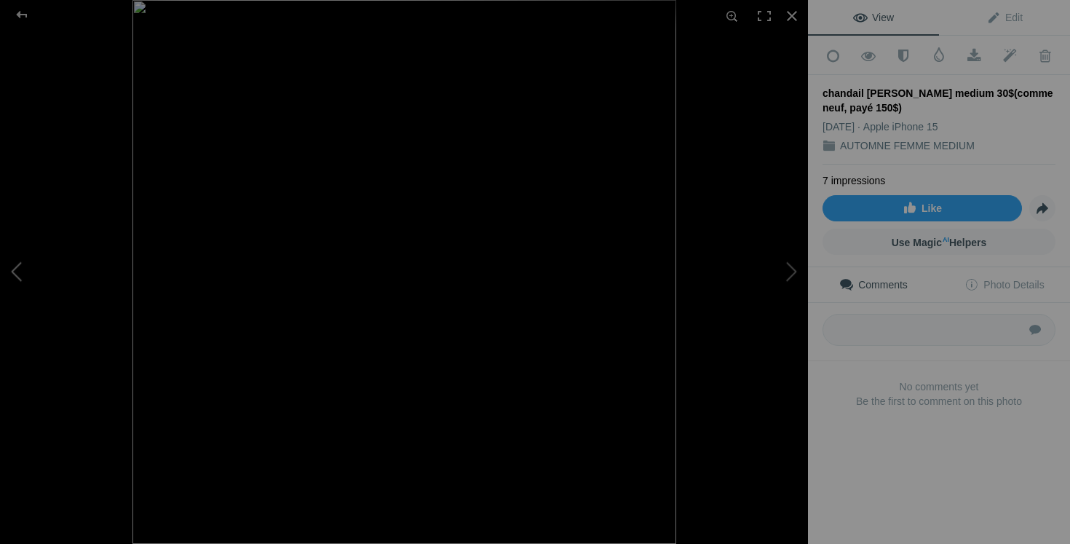
click at [22, 263] on button at bounding box center [54, 272] width 109 height 196
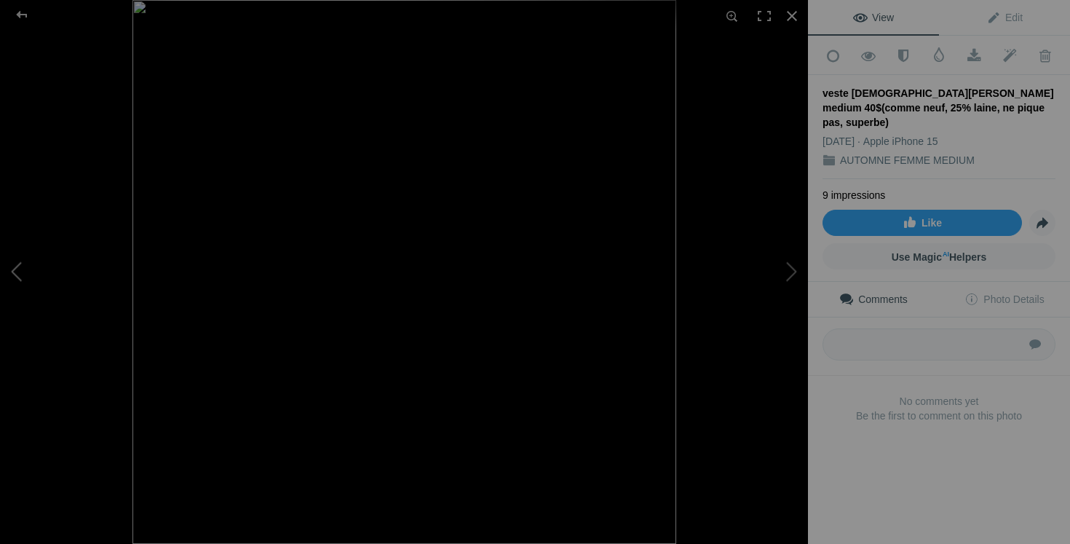
click at [9, 263] on button at bounding box center [54, 272] width 109 height 196
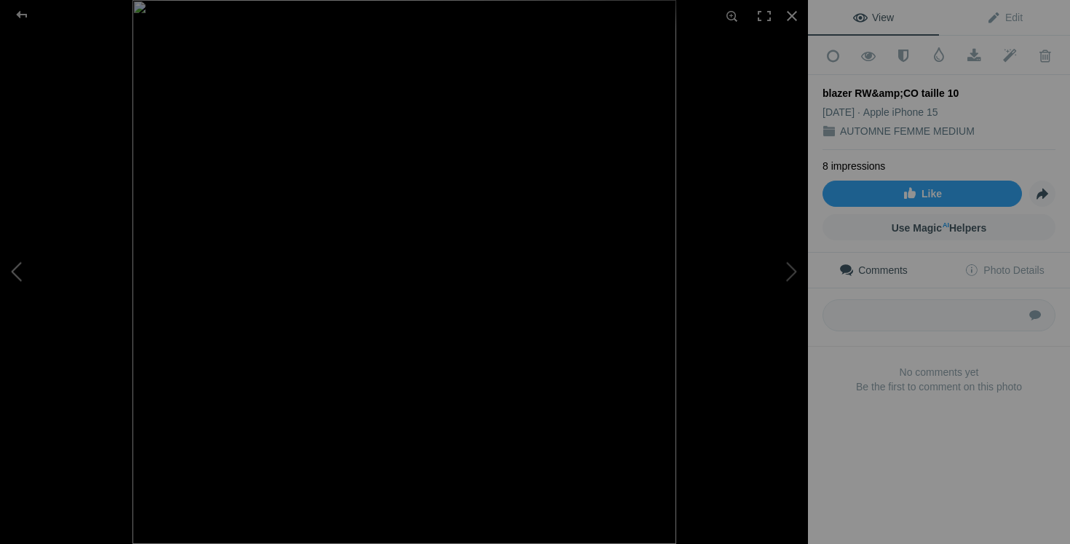
click at [19, 270] on button at bounding box center [54, 272] width 109 height 196
click at [19, 269] on button at bounding box center [54, 272] width 109 height 196
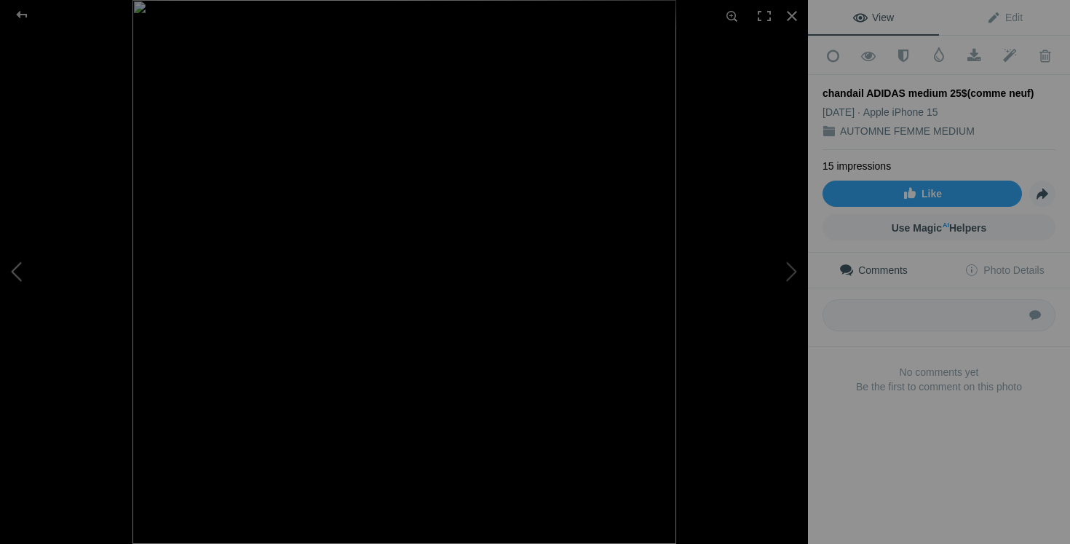
click at [27, 257] on button at bounding box center [54, 272] width 109 height 196
click at [793, 18] on div at bounding box center [792, 16] width 32 height 32
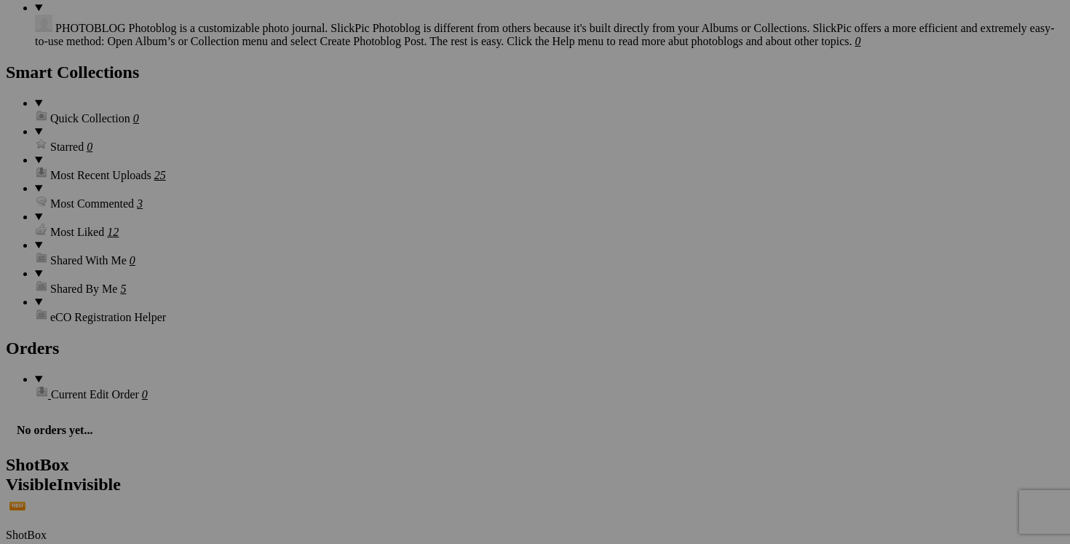
scroll to position [1984, 0]
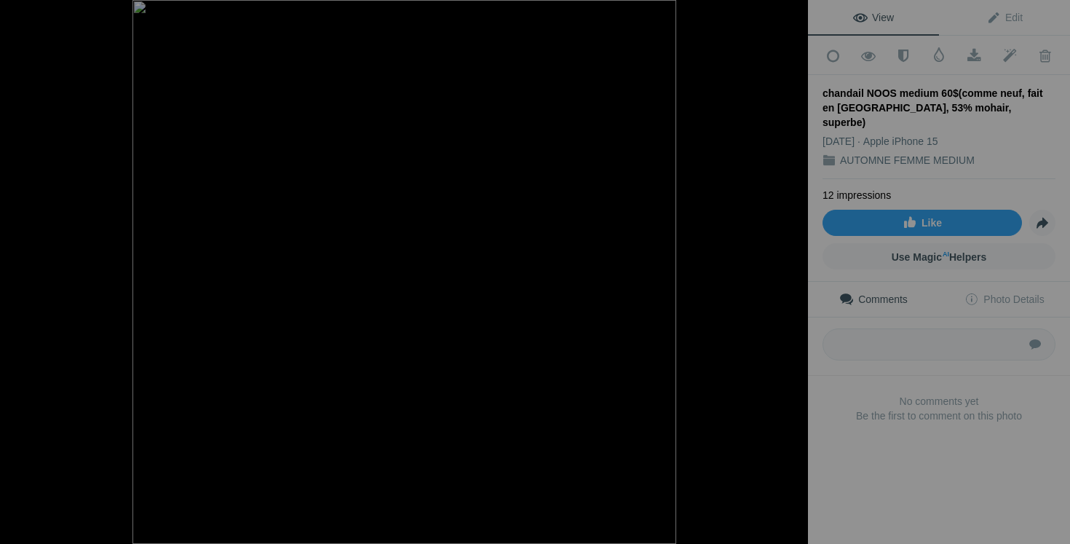
click at [664, 256] on img at bounding box center [404, 272] width 544 height 544
click at [616, 226] on img at bounding box center [122, 295] width 1372 height 1372
click at [31, 263] on button at bounding box center [54, 272] width 109 height 196
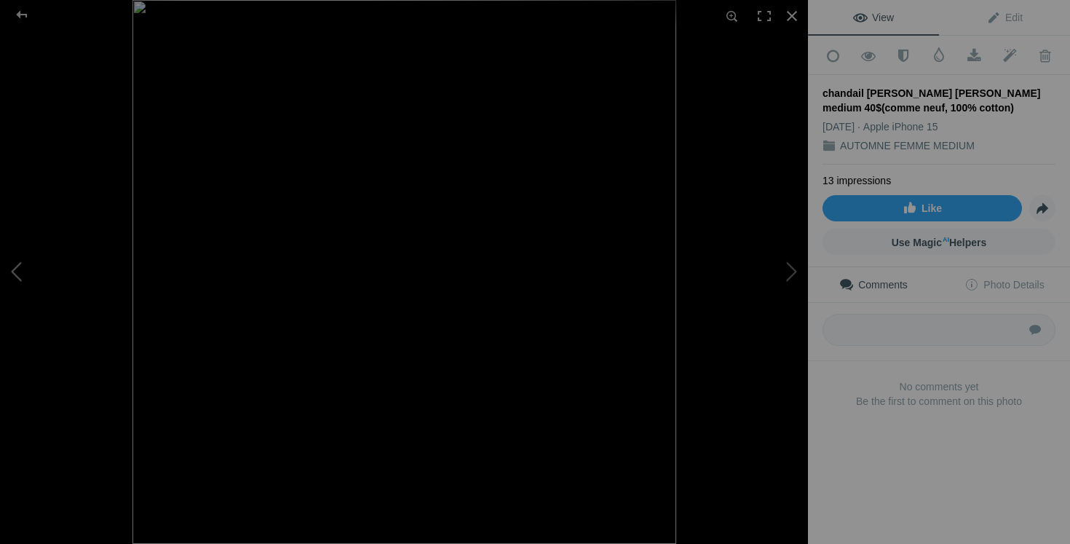
click at [31, 264] on button at bounding box center [54, 272] width 109 height 196
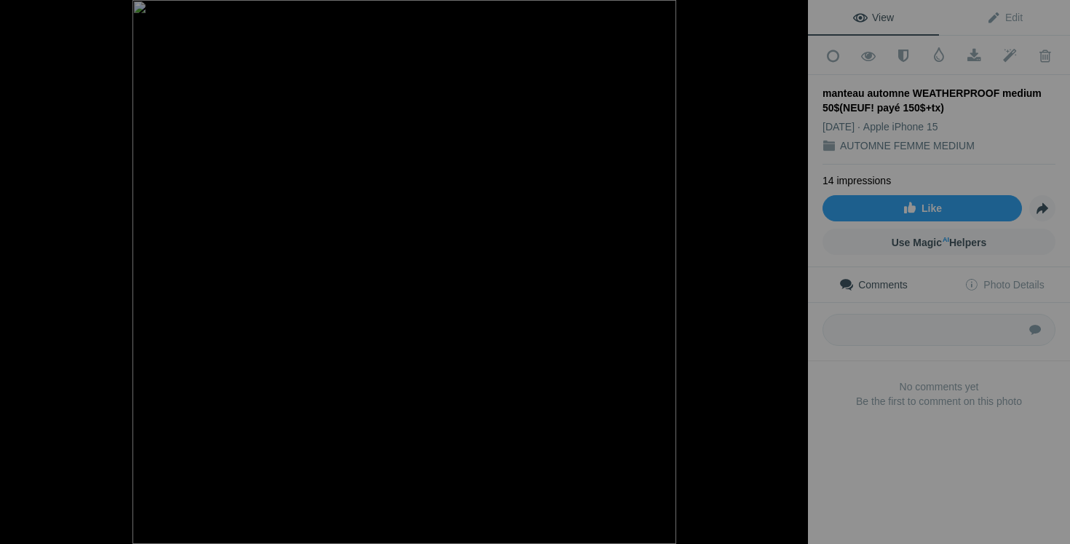
click at [31, 264] on button at bounding box center [54, 272] width 109 height 196
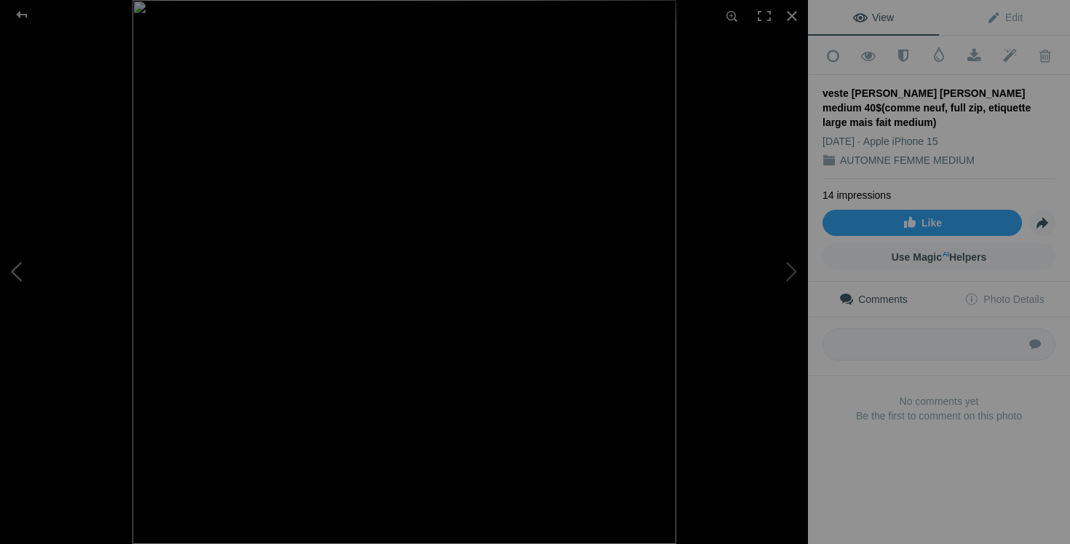
click at [10, 275] on button at bounding box center [54, 272] width 109 height 196
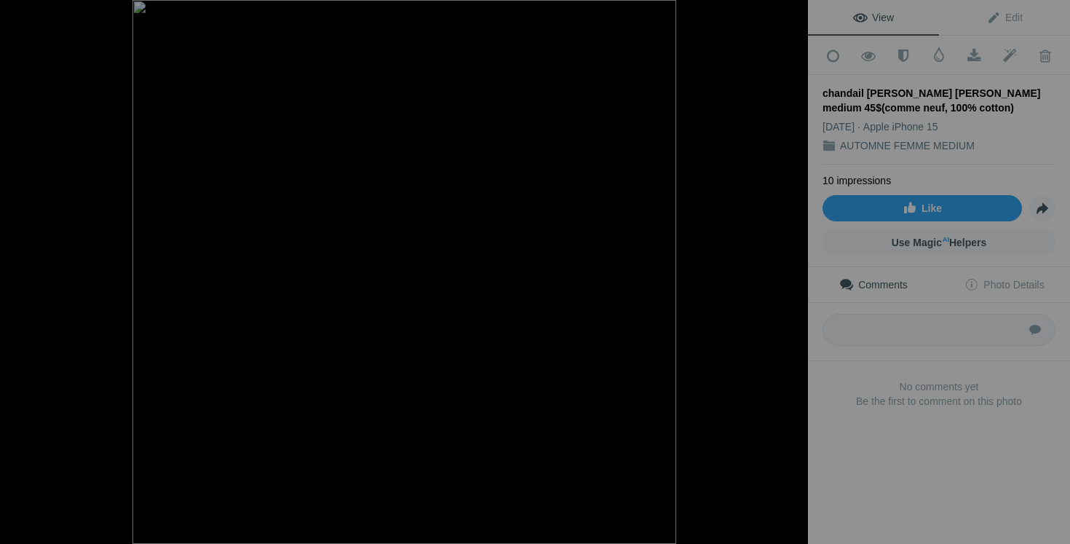
click at [10, 275] on button at bounding box center [54, 272] width 109 height 196
click at [28, 257] on button at bounding box center [54, 272] width 109 height 196
click at [20, 290] on button at bounding box center [54, 272] width 109 height 196
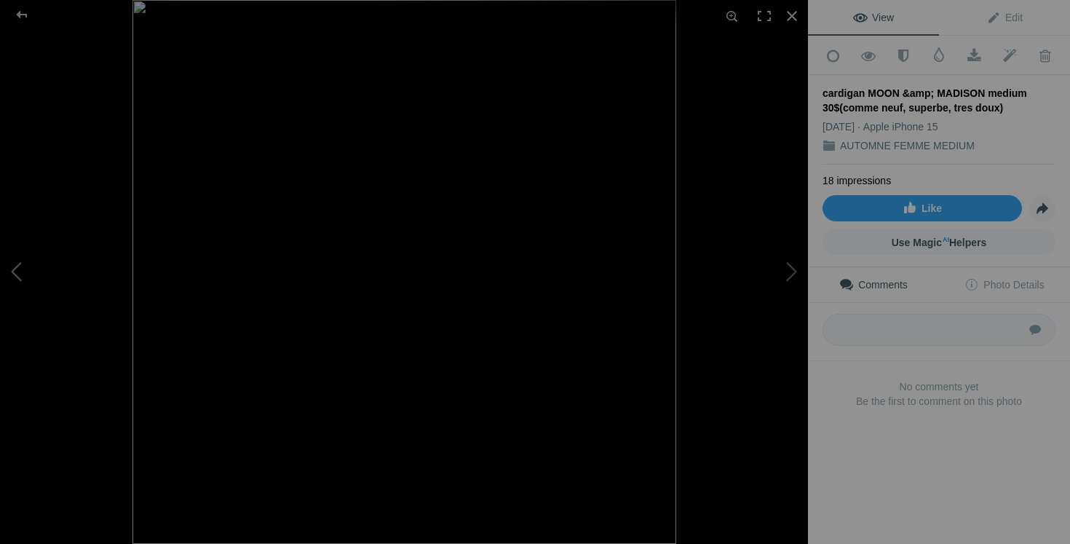
click at [20, 290] on button at bounding box center [54, 272] width 109 height 196
click at [25, 266] on button at bounding box center [54, 272] width 109 height 196
click at [18, 266] on button at bounding box center [54, 272] width 109 height 196
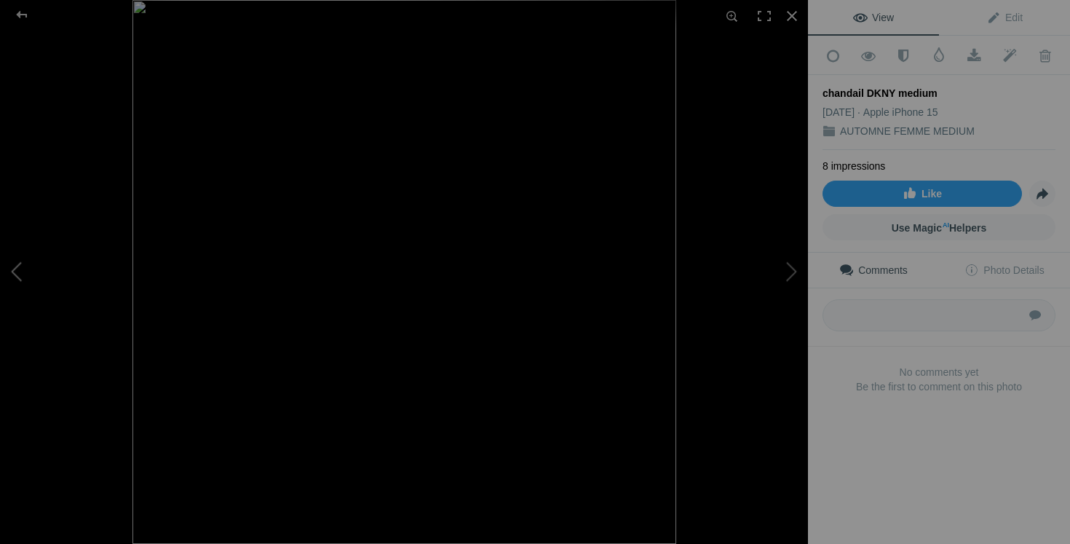
click at [18, 266] on button at bounding box center [54, 272] width 109 height 196
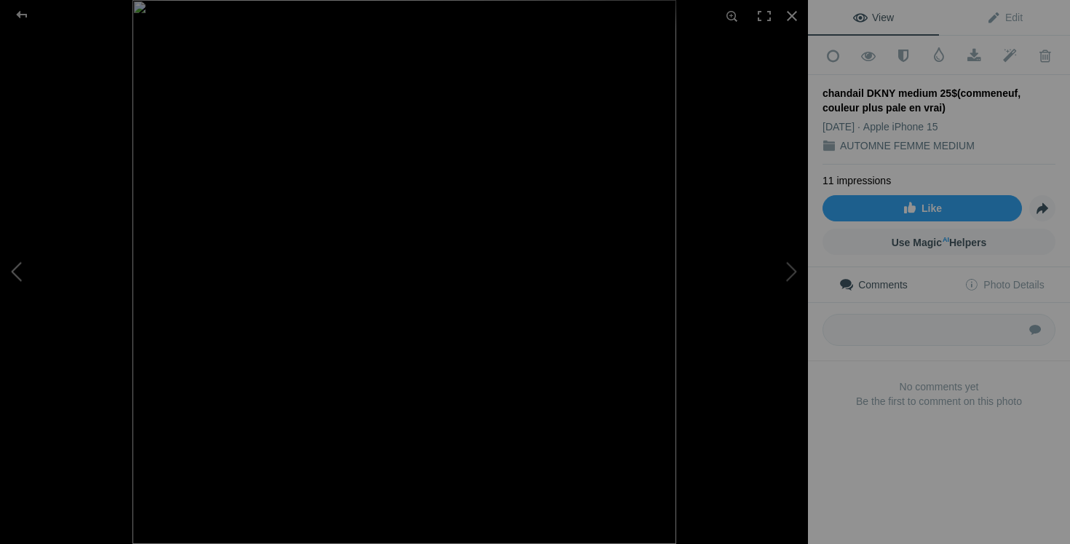
click at [10, 286] on button at bounding box center [54, 272] width 109 height 196
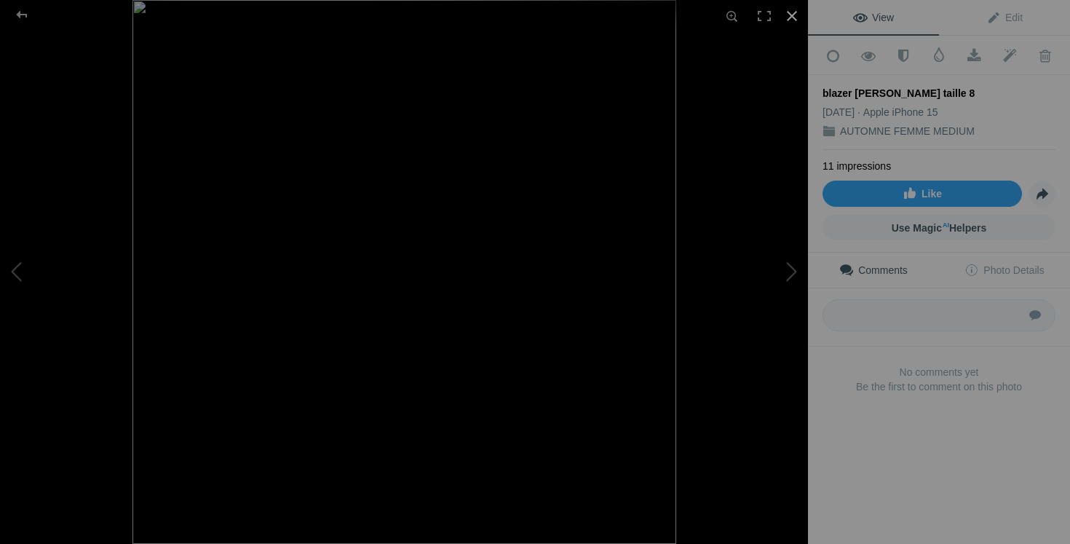
click at [795, 13] on div at bounding box center [792, 16] width 32 height 32
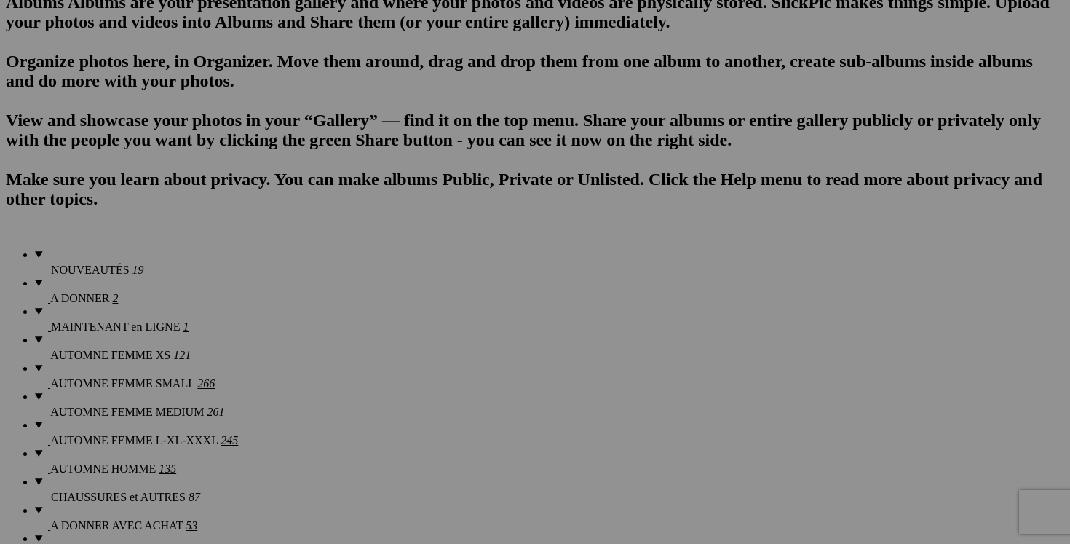
scroll to position [931, 0]
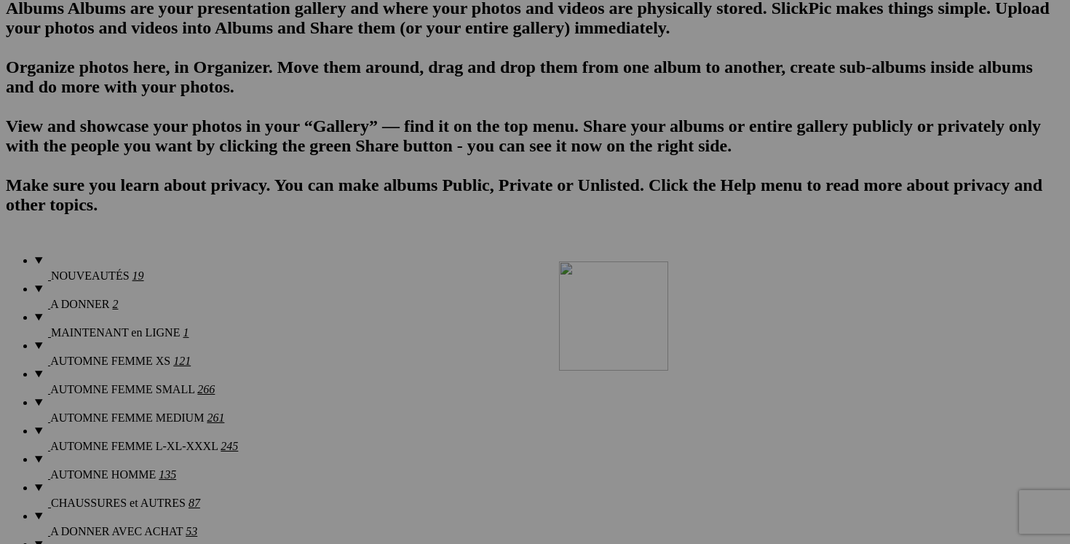
drag, startPoint x: 939, startPoint y: 417, endPoint x: 771, endPoint y: 386, distance: 170.8
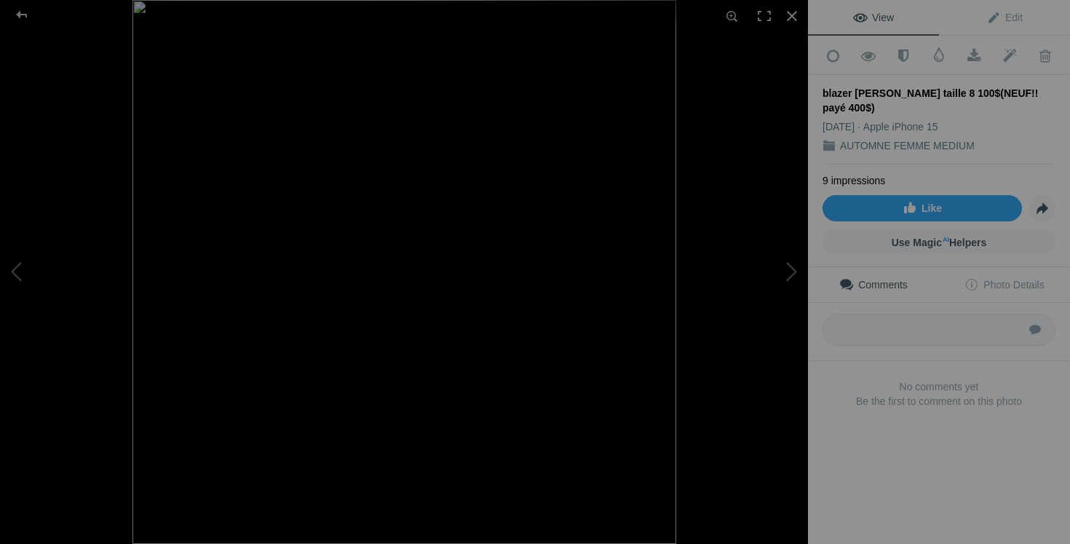
click at [779, 394] on div at bounding box center [536, 272] width 808 height 544
click at [10, 257] on button at bounding box center [54, 272] width 109 height 196
click at [17, 261] on button at bounding box center [54, 272] width 109 height 196
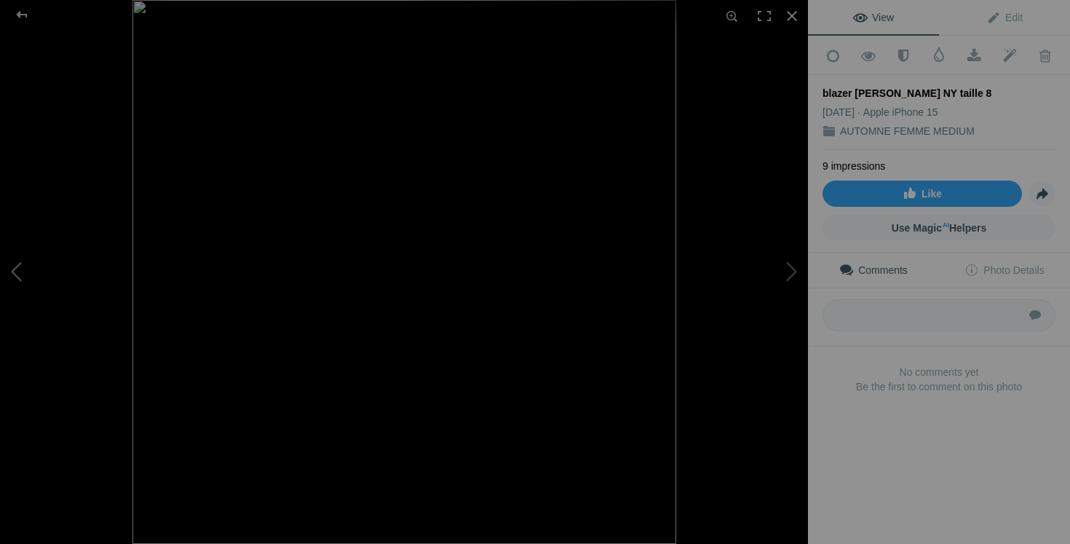
click at [14, 286] on button at bounding box center [54, 272] width 109 height 196
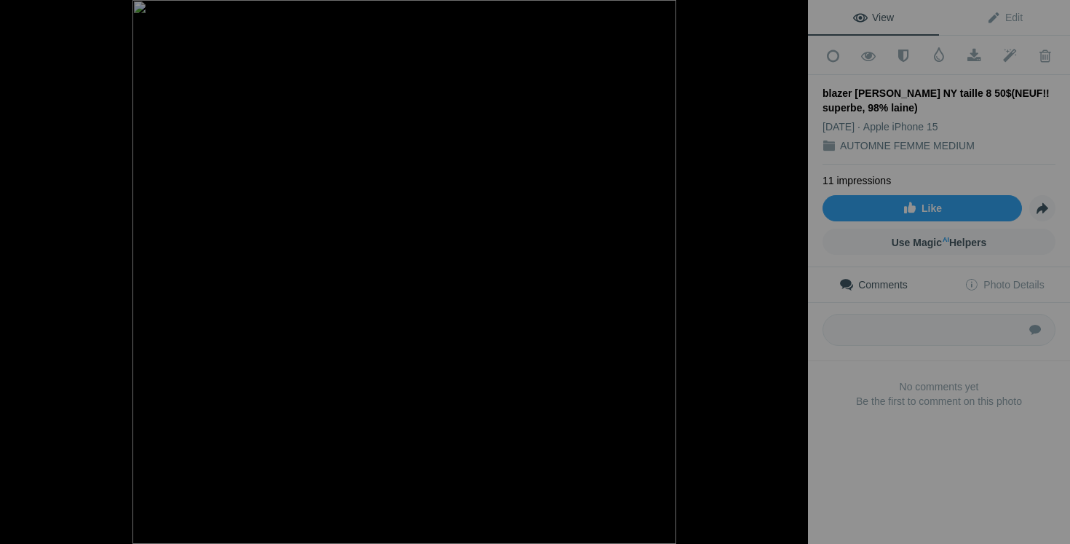
click at [14, 286] on button at bounding box center [54, 272] width 109 height 196
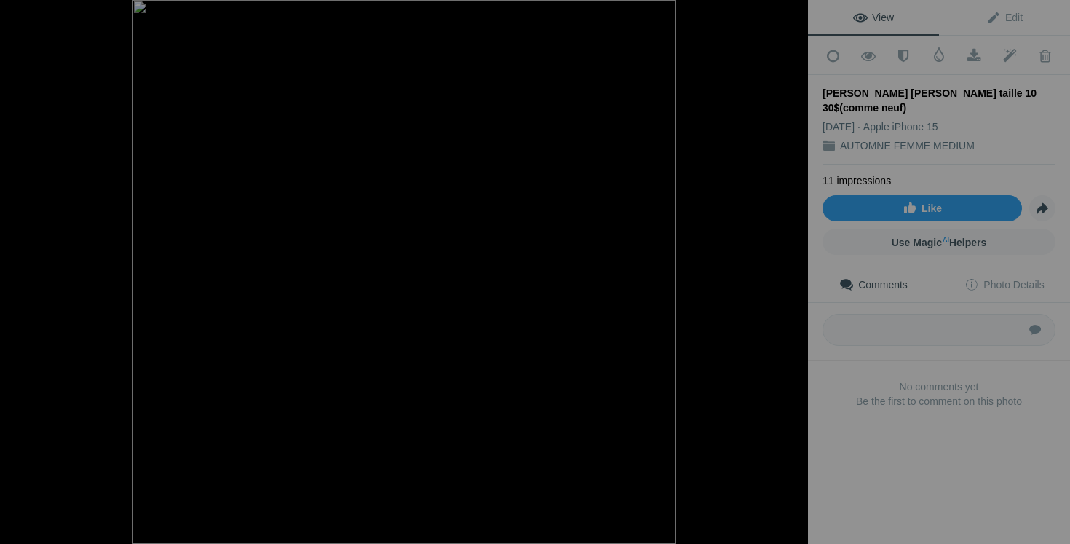
click at [14, 286] on button at bounding box center [54, 272] width 109 height 196
click at [15, 281] on button at bounding box center [54, 272] width 109 height 196
click at [17, 282] on button at bounding box center [54, 272] width 109 height 196
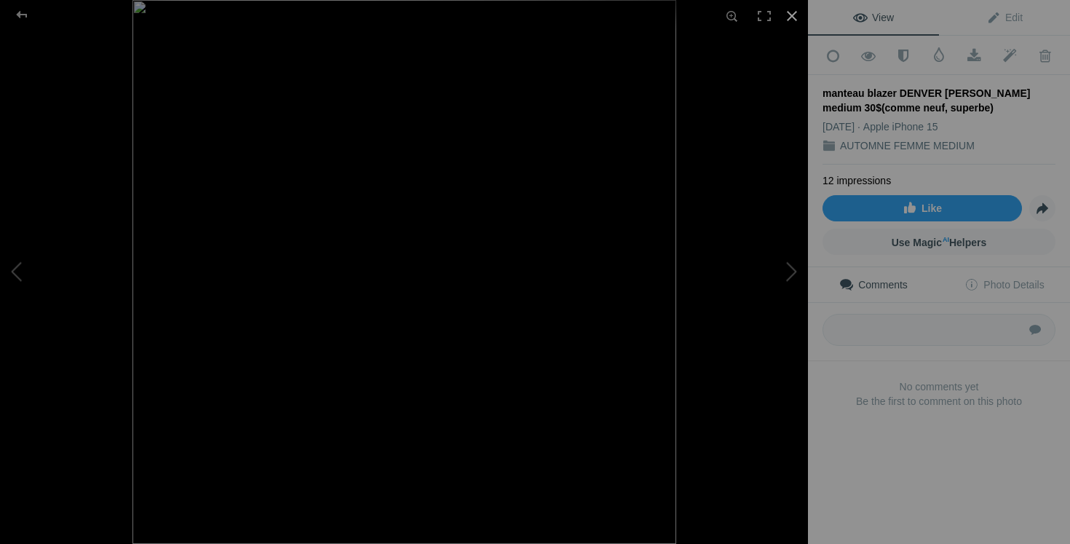
click at [795, 20] on div at bounding box center [792, 16] width 32 height 32
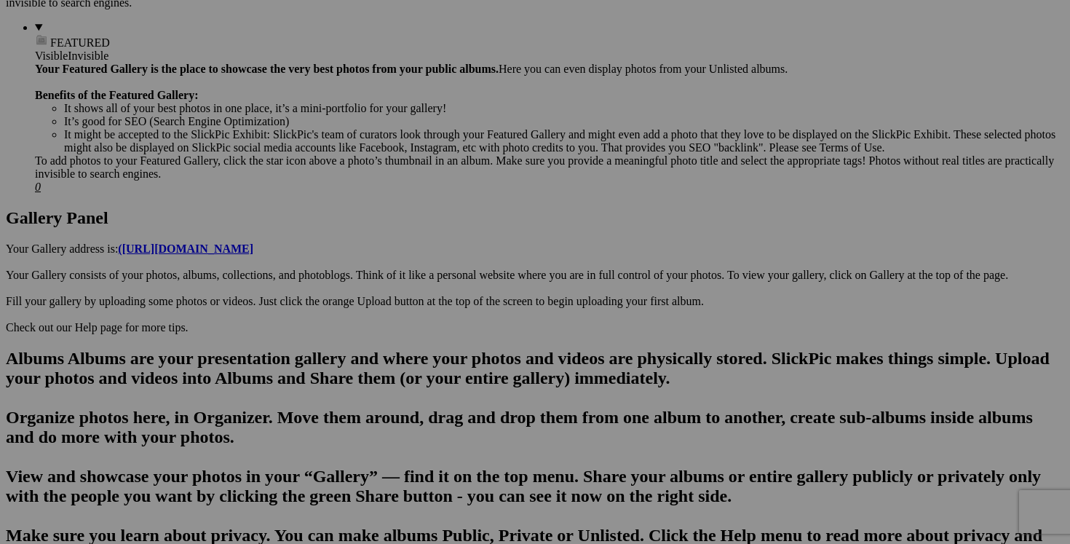
scroll to position [656, 0]
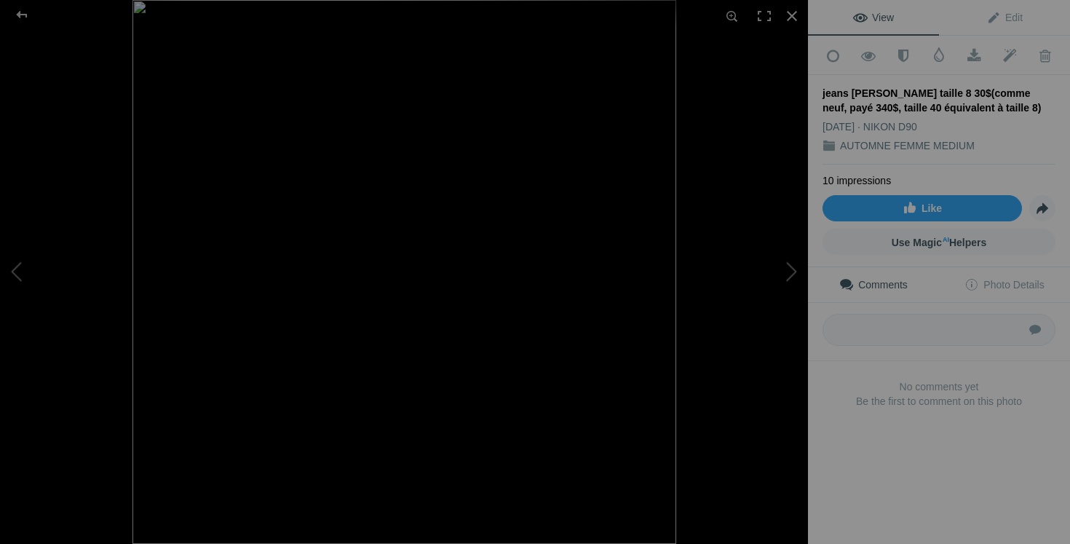
click at [795, 309] on button at bounding box center [753, 272] width 109 height 196
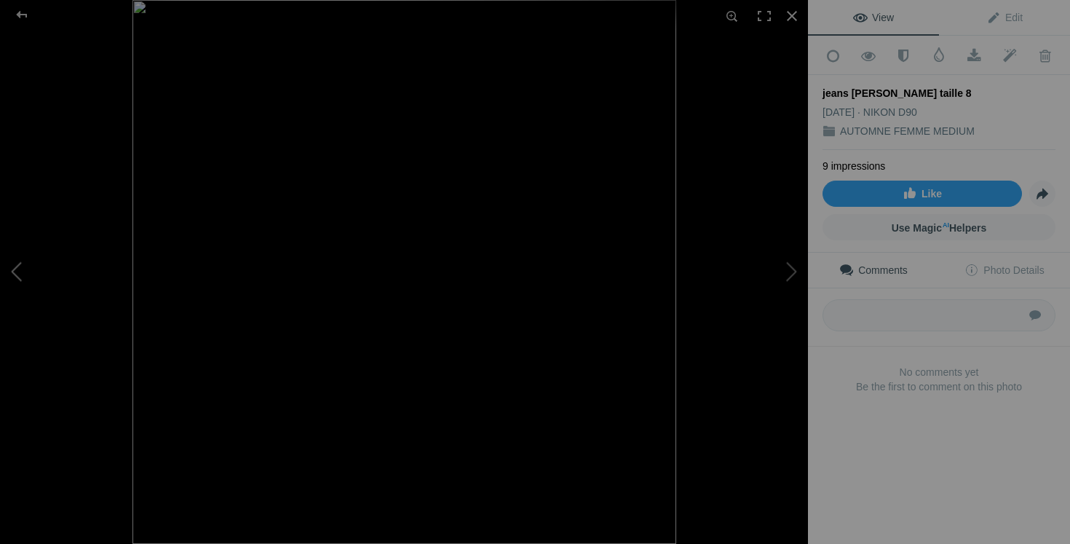
click at [37, 259] on button at bounding box center [54, 272] width 109 height 196
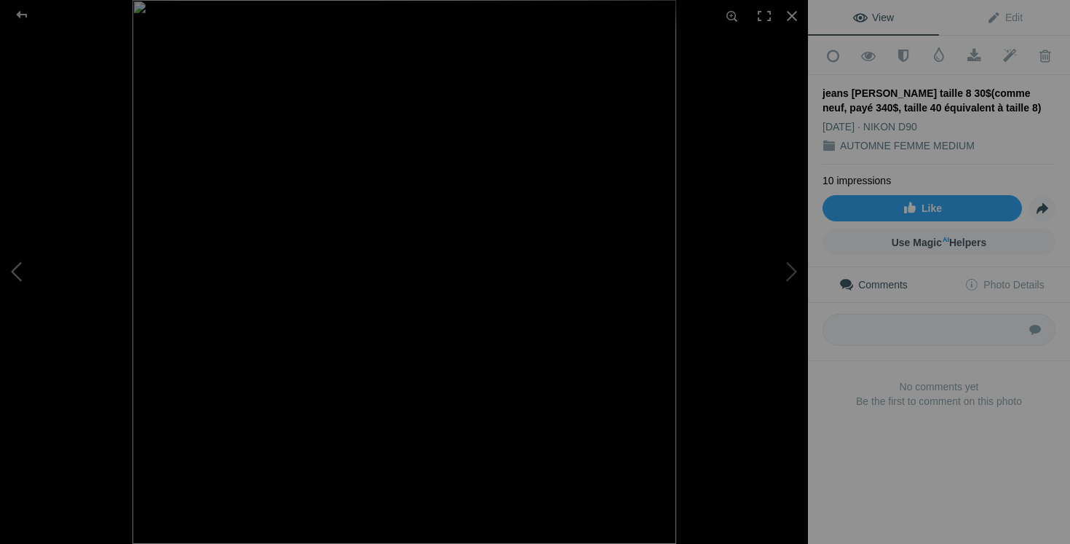
click at [37, 259] on button at bounding box center [54, 272] width 109 height 196
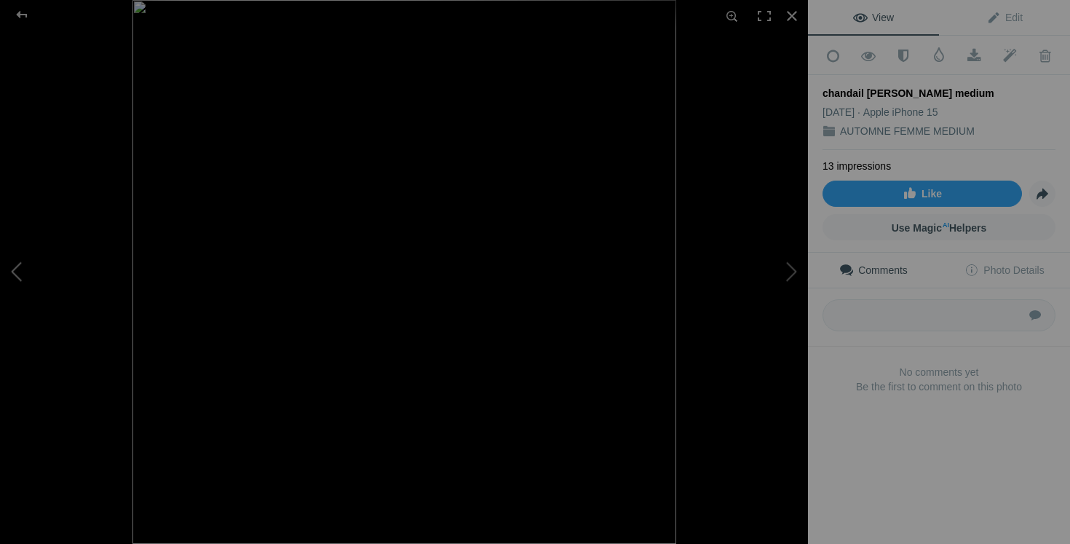
click at [13, 273] on button at bounding box center [54, 272] width 109 height 196
click at [767, 284] on button at bounding box center [753, 272] width 109 height 196
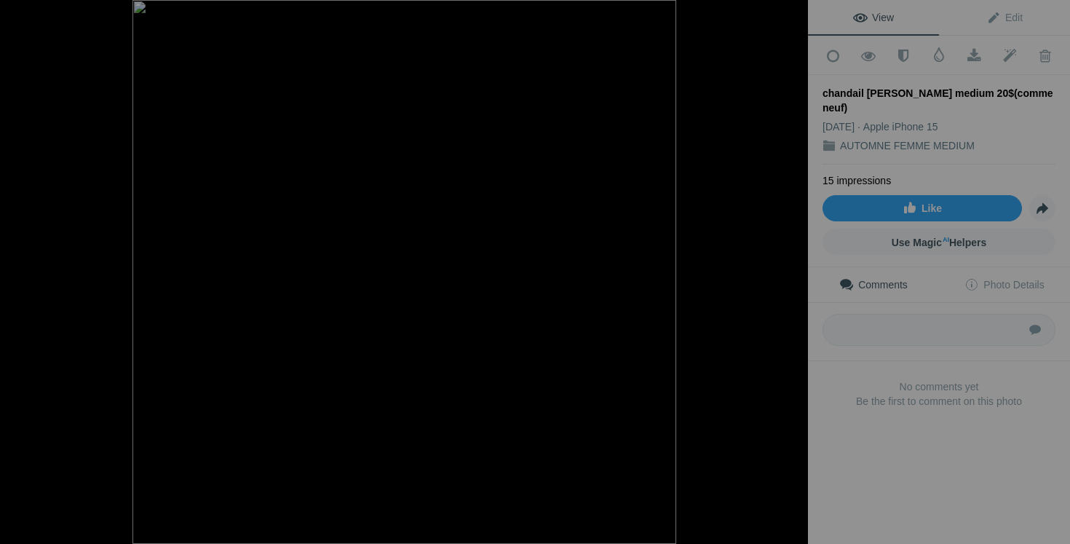
click at [767, 284] on button at bounding box center [753, 272] width 109 height 196
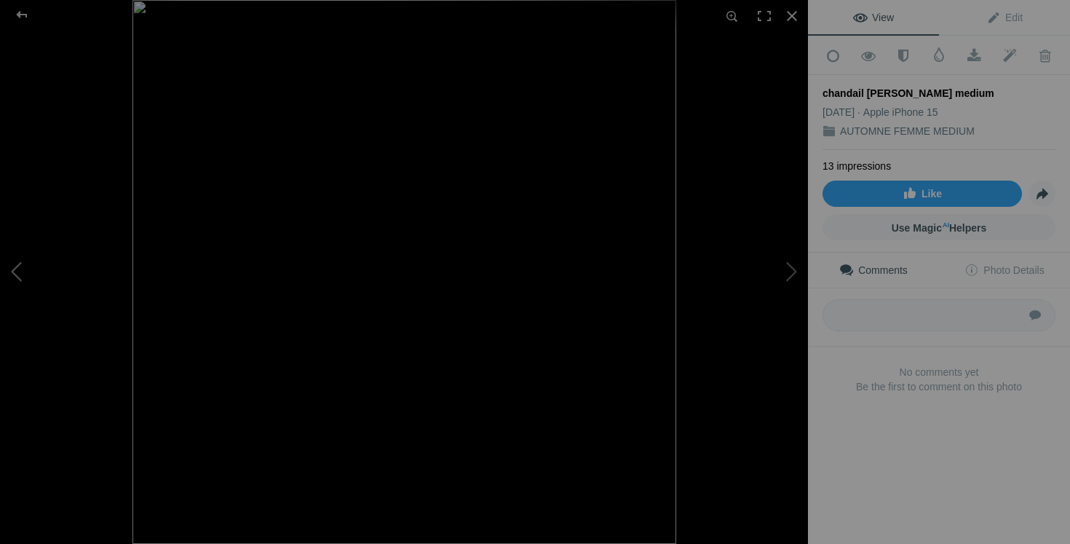
click at [49, 290] on button at bounding box center [54, 272] width 109 height 196
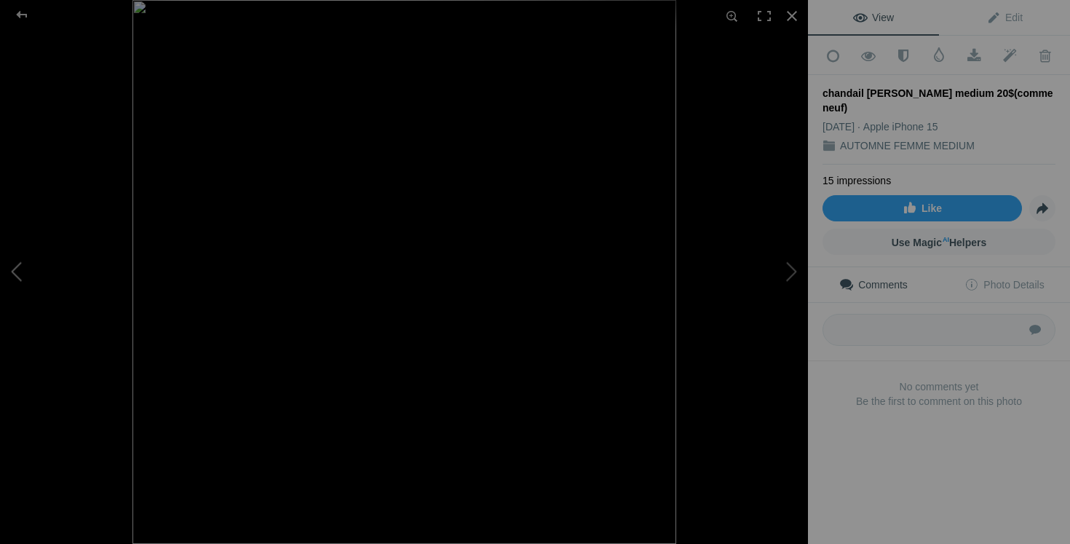
click at [49, 290] on button at bounding box center [54, 272] width 109 height 196
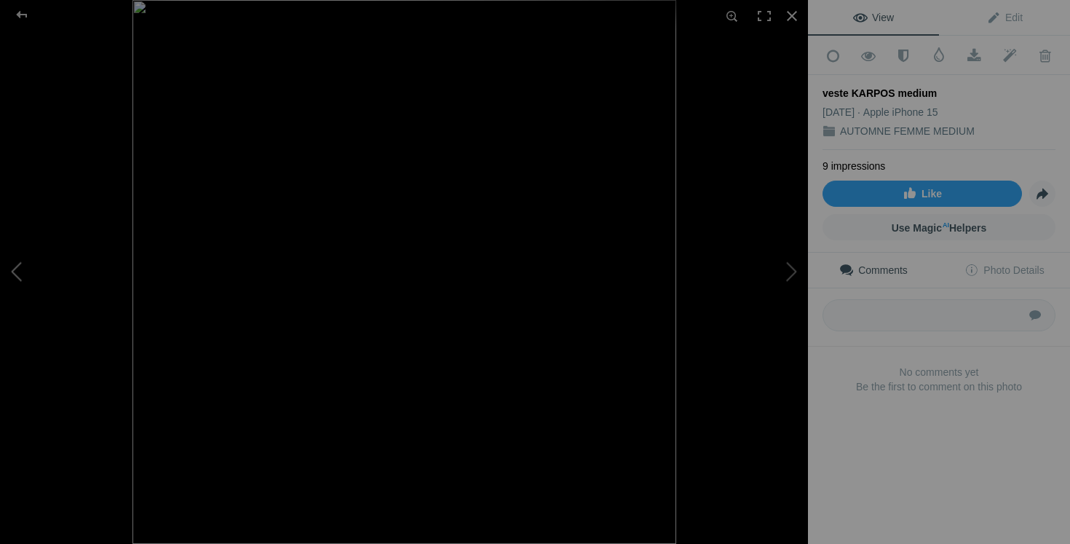
click at [48, 289] on button at bounding box center [54, 272] width 109 height 196
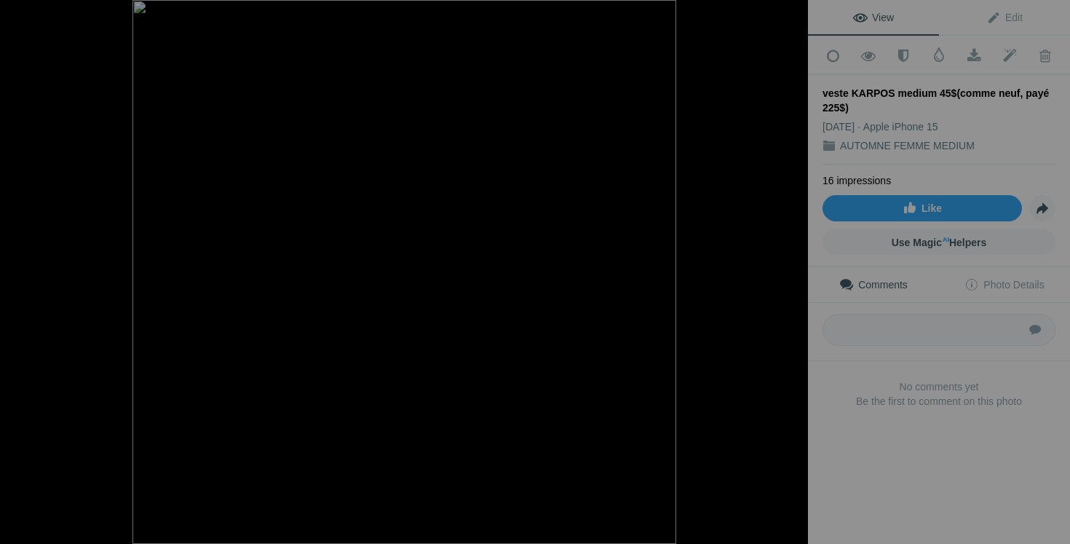
click at [48, 289] on button at bounding box center [54, 272] width 109 height 196
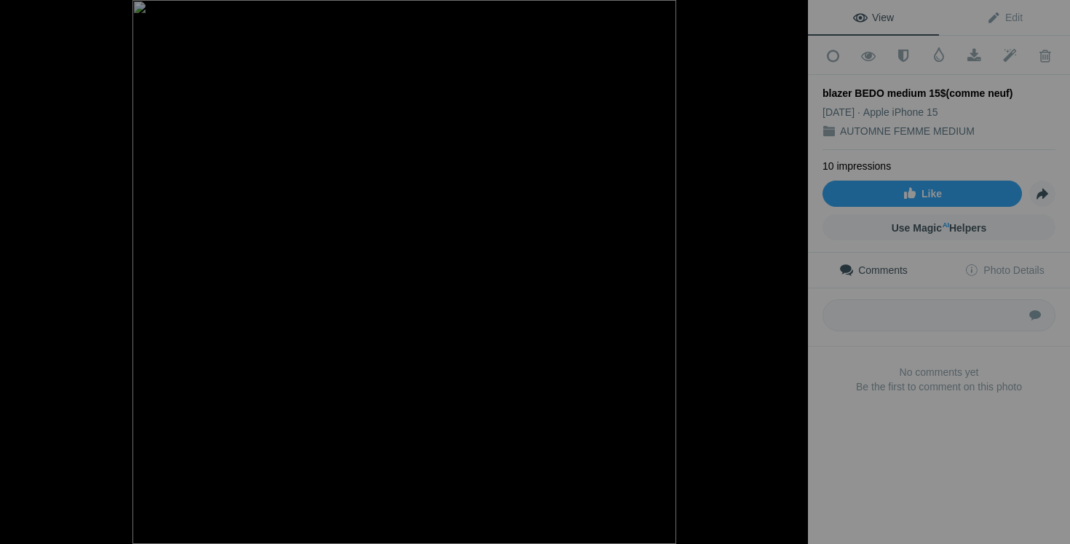
click at [48, 289] on button at bounding box center [54, 272] width 109 height 196
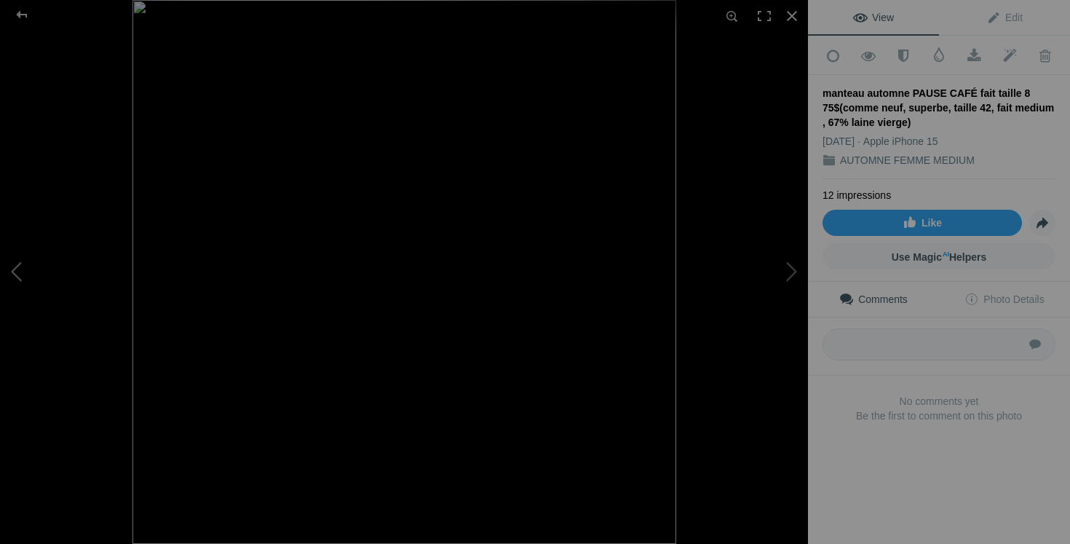
click at [48, 301] on button at bounding box center [54, 272] width 109 height 196
click at [793, 15] on div at bounding box center [792, 16] width 32 height 32
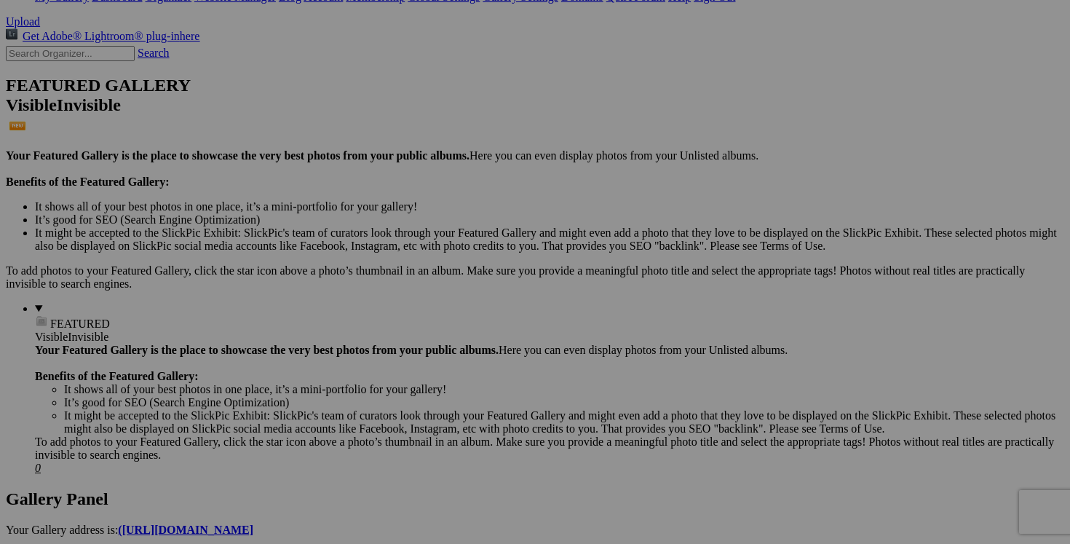
scroll to position [280, 0]
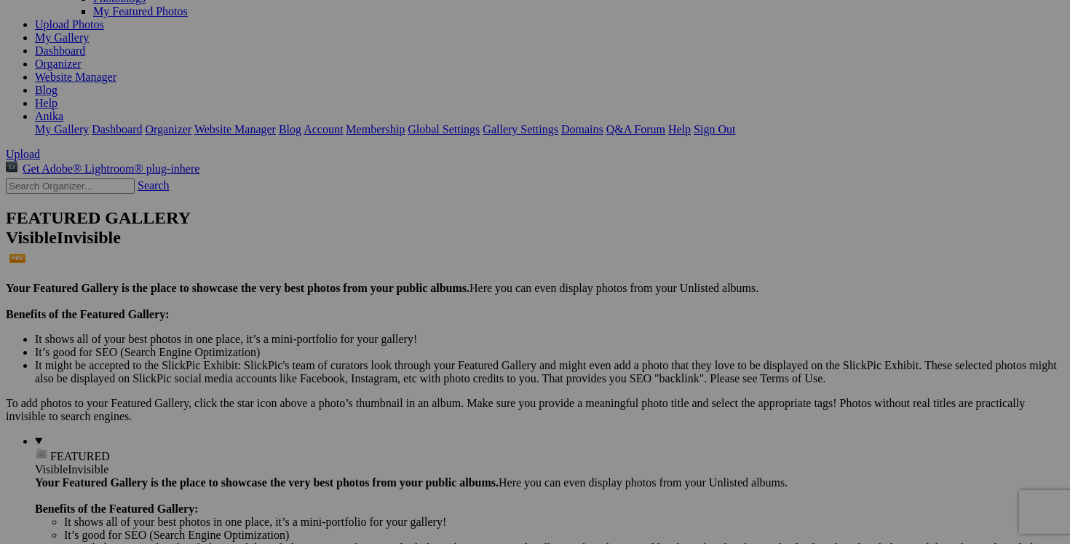
scroll to position [159, 0]
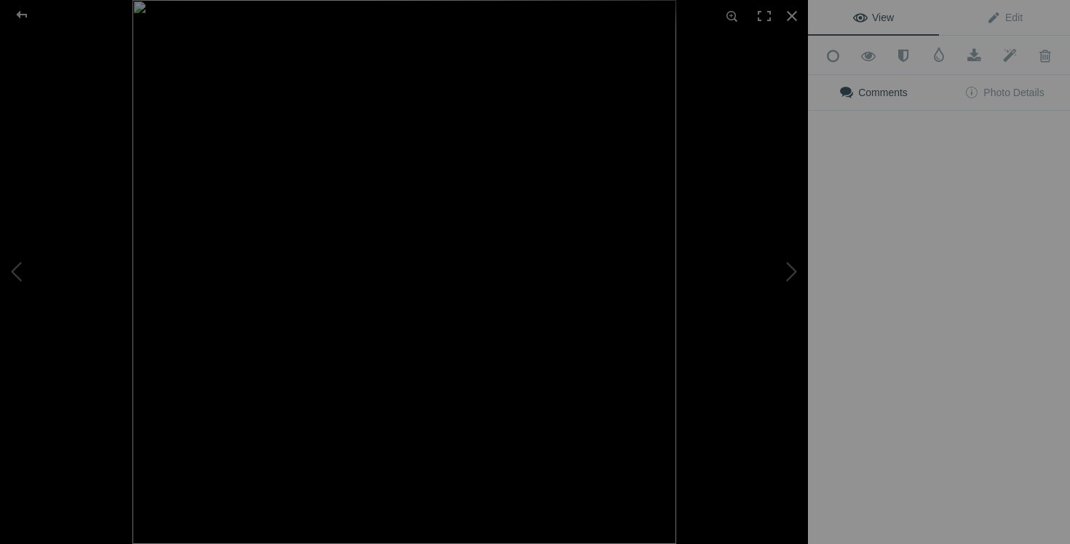
type input "manteau automne hiver CONTEMPORAINE taille 10 40$(comme neuf, 70% laine et 10% …"
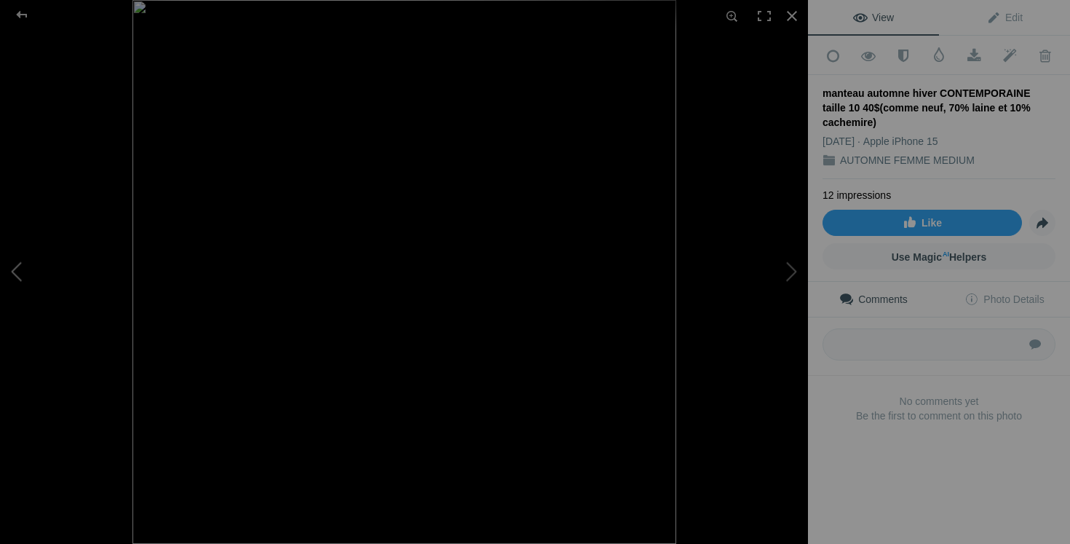
click at [27, 258] on button at bounding box center [54, 272] width 109 height 196
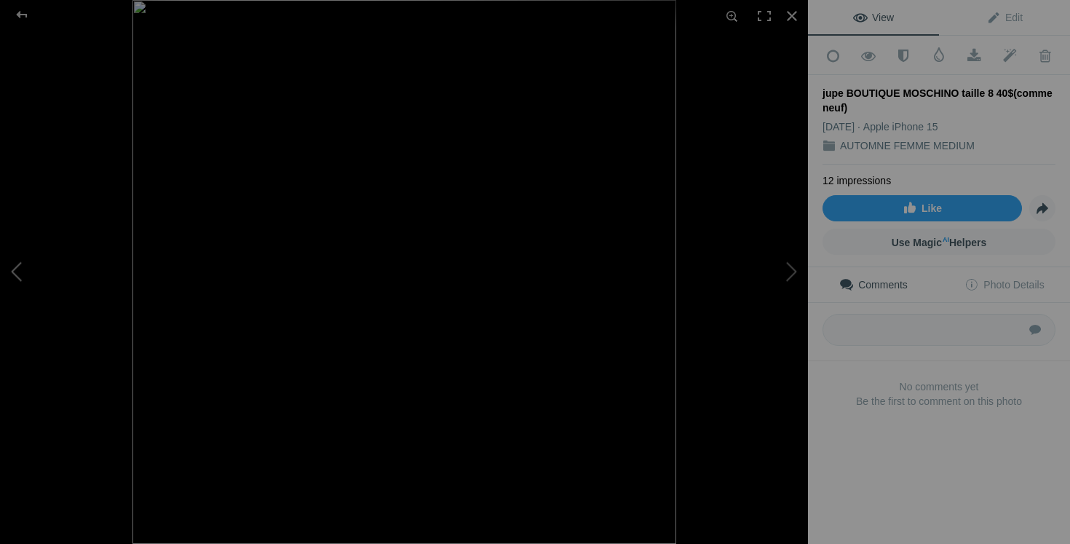
click at [21, 256] on button at bounding box center [54, 272] width 109 height 196
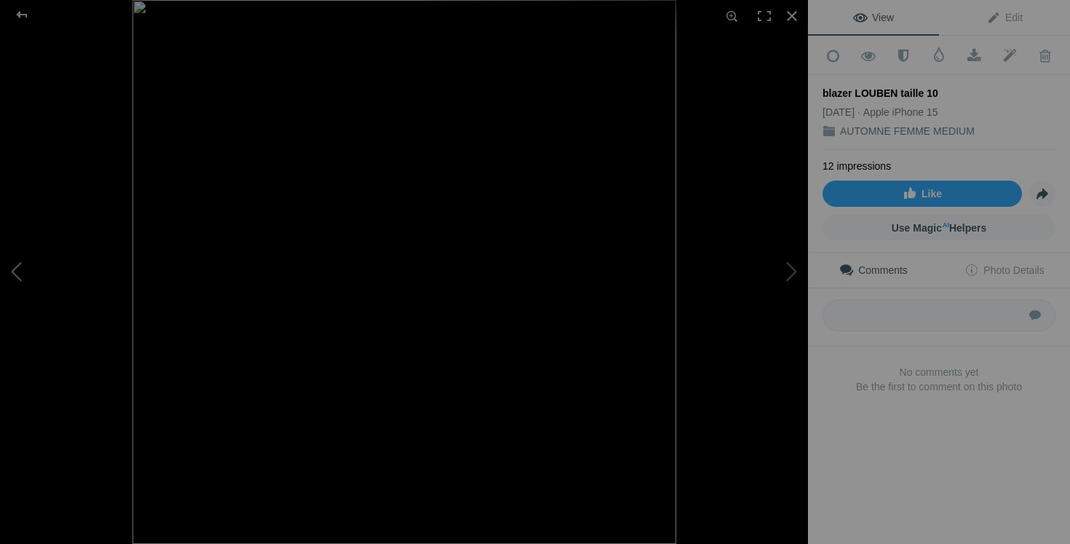
click at [31, 248] on button at bounding box center [54, 272] width 109 height 196
click at [792, 15] on div at bounding box center [792, 16] width 32 height 32
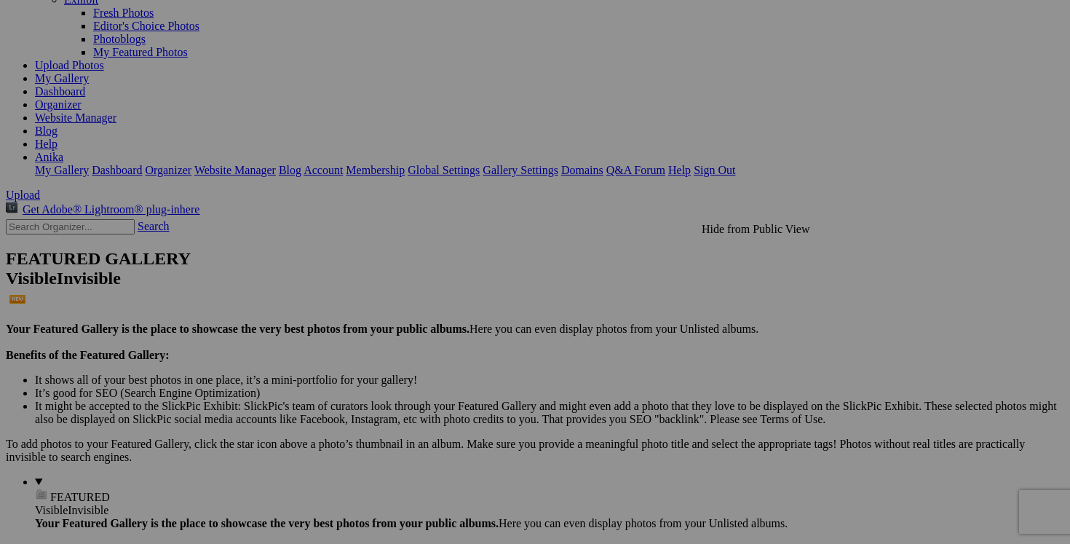
scroll to position [122, 0]
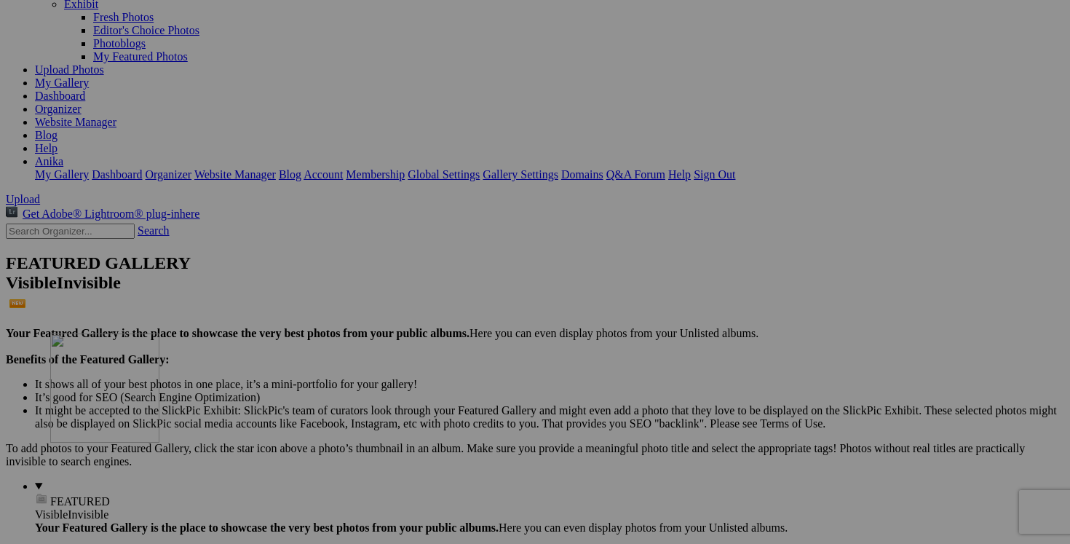
drag, startPoint x: 411, startPoint y: 447, endPoint x: 260, endPoint y: 460, distance: 151.9
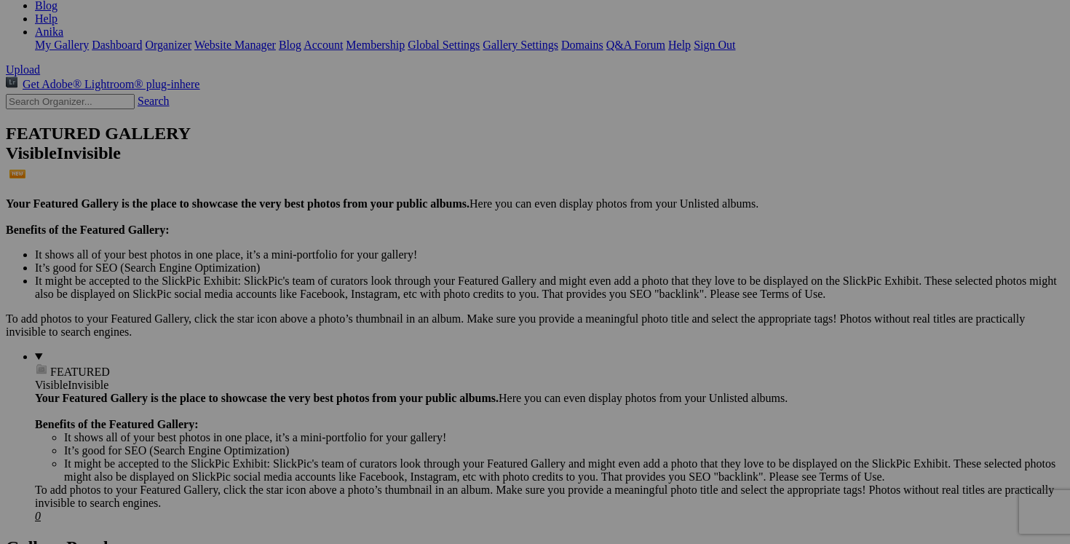
scroll to position [262, 0]
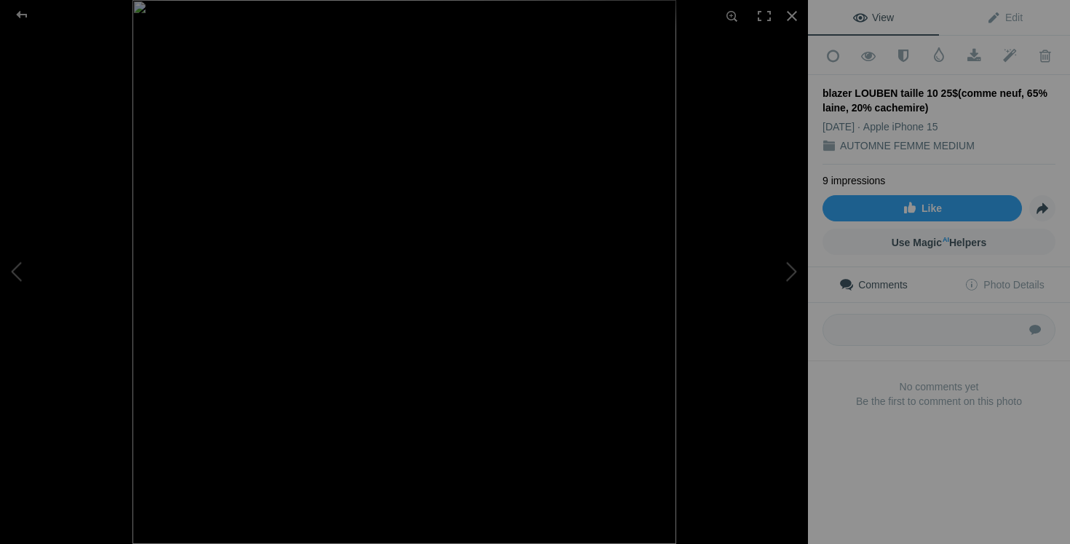
type input "blazer LOUBEN taille 10 25$(comme neuf, 65% laine, 20% cachemire)"
click at [24, 282] on button at bounding box center [54, 272] width 109 height 196
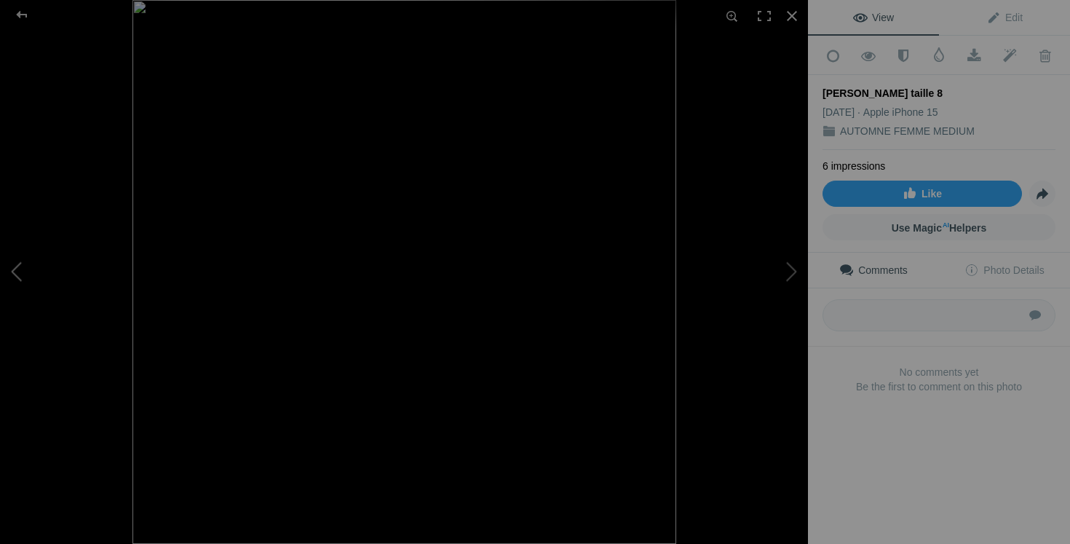
click at [24, 282] on button at bounding box center [54, 272] width 109 height 196
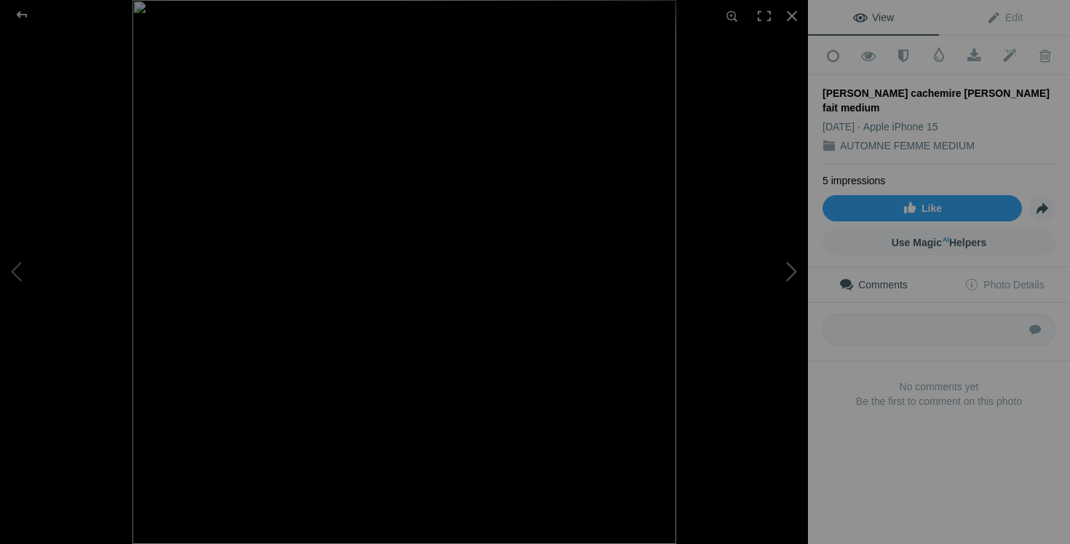
click at [760, 281] on button at bounding box center [753, 272] width 109 height 196
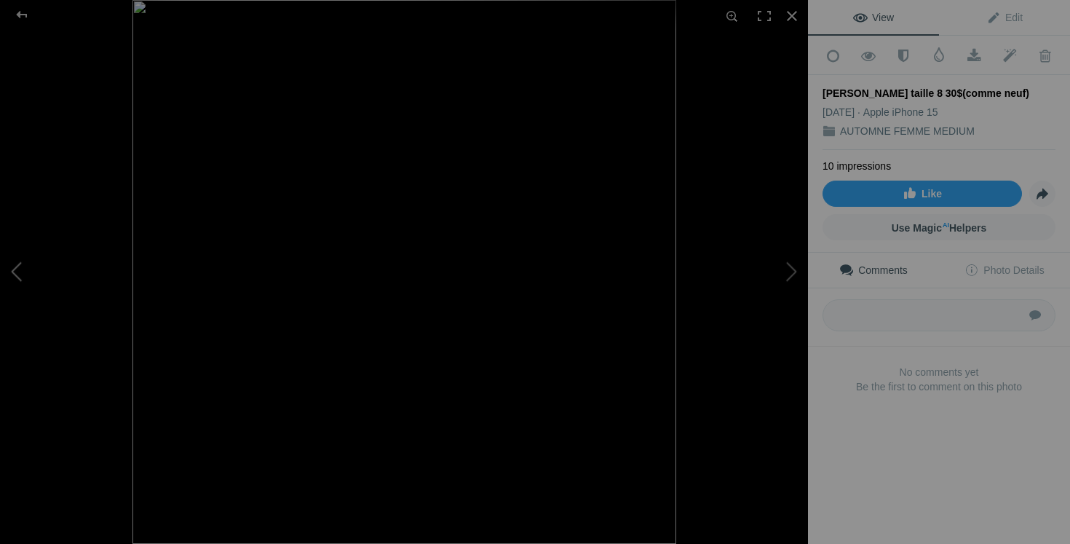
click at [91, 247] on button at bounding box center [54, 272] width 109 height 196
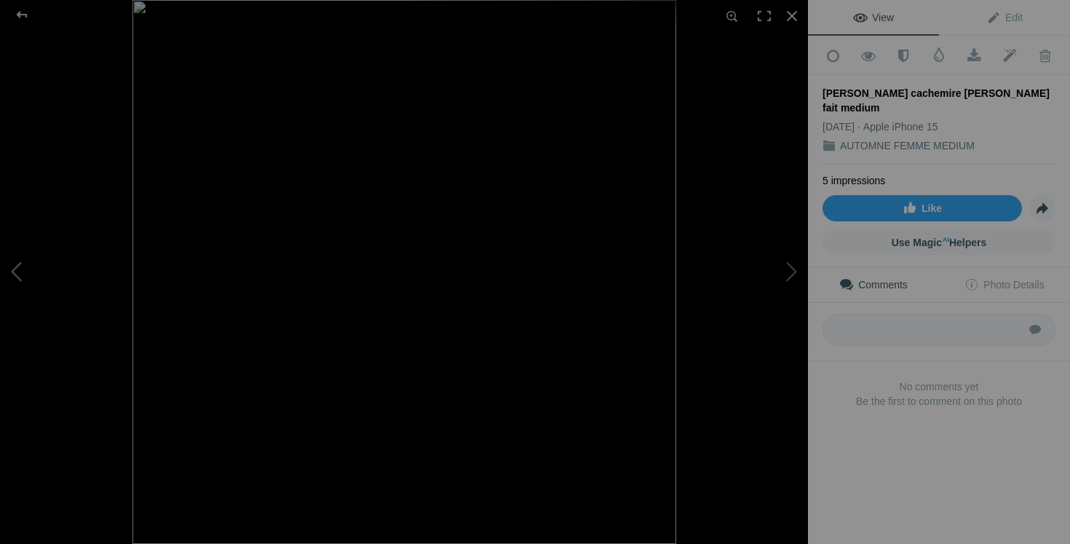
click at [80, 249] on button at bounding box center [54, 272] width 109 height 196
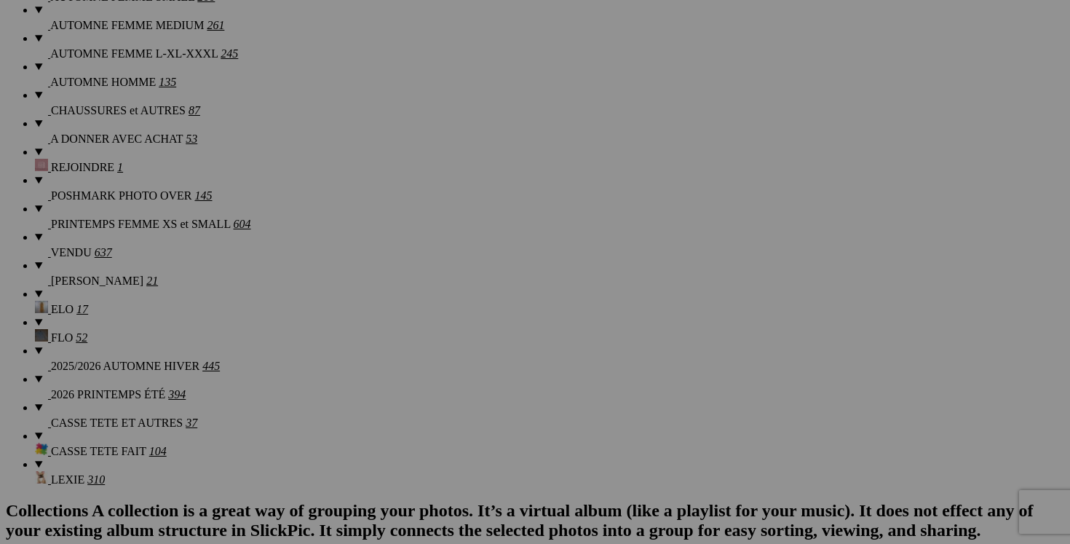
scroll to position [1091, 0]
